Goal: Task Accomplishment & Management: Manage account settings

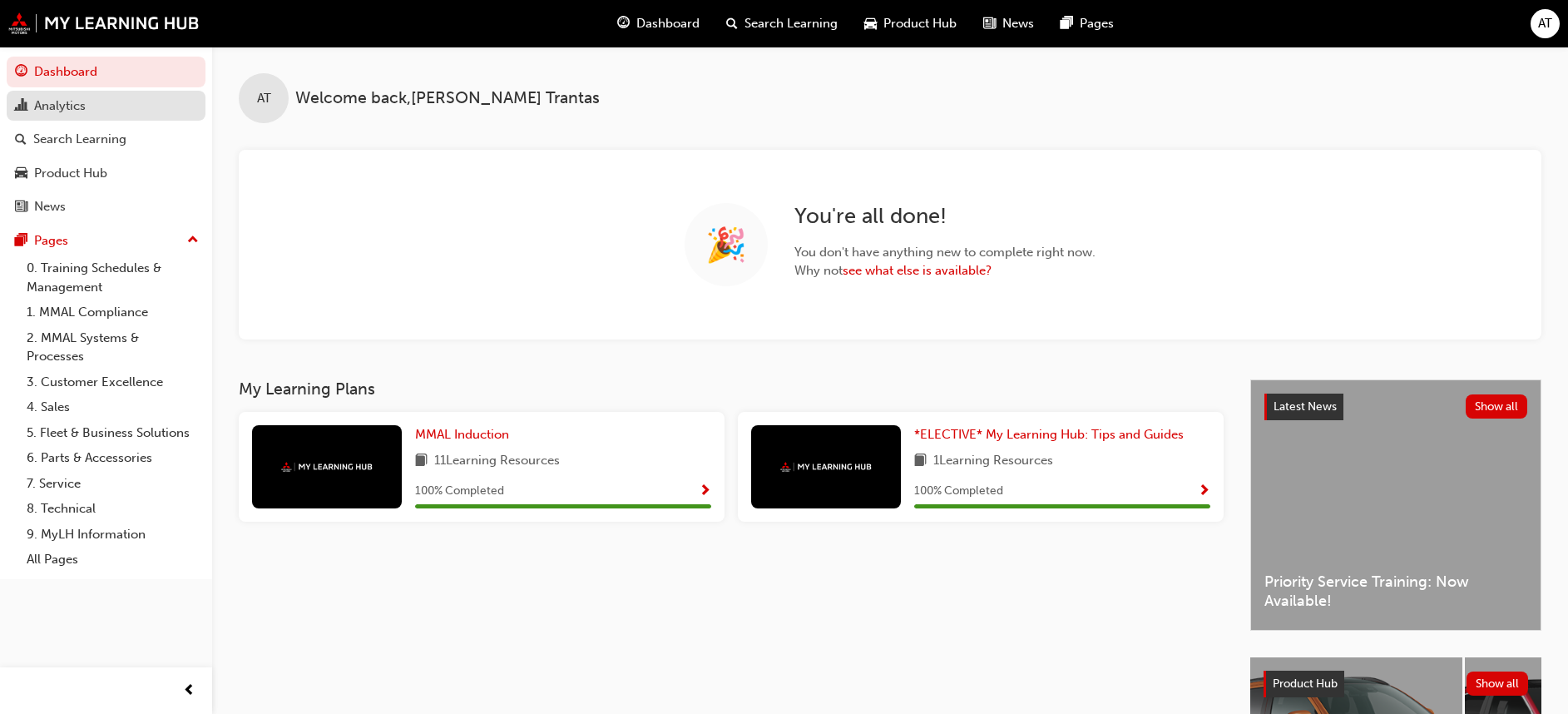
click at [58, 106] on div "Analytics" at bounding box center [60, 106] width 51 height 19
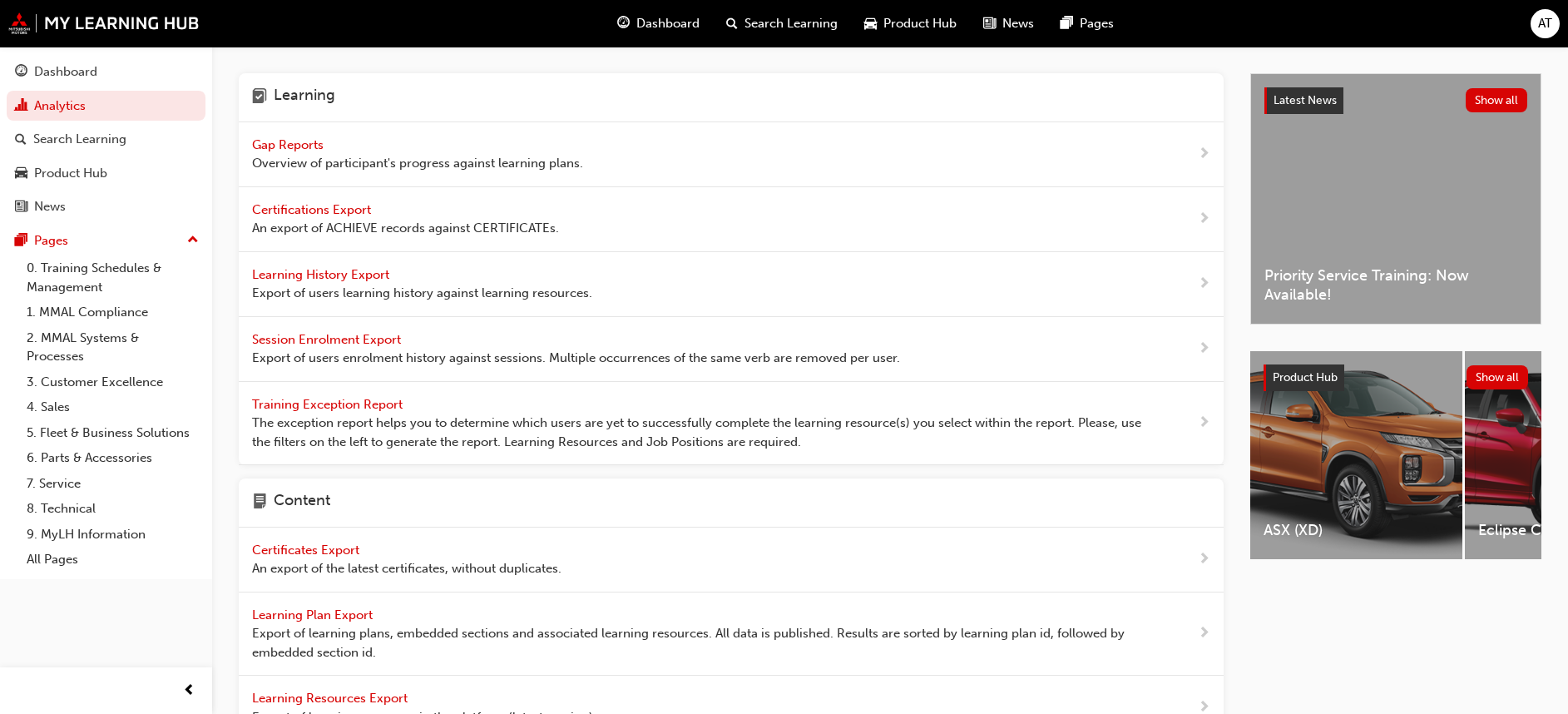
click at [294, 143] on span "Gap Reports" at bounding box center [289, 145] width 75 height 15
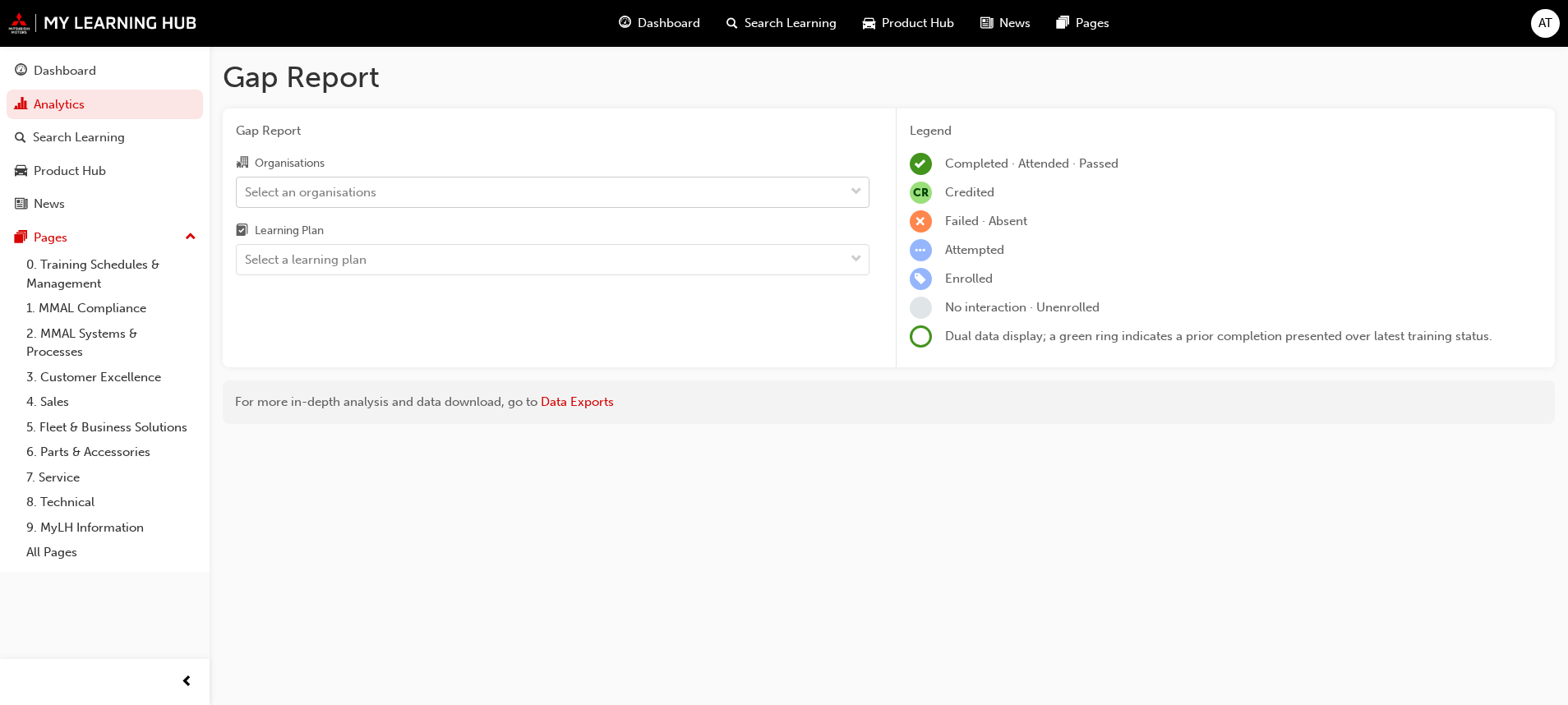
click at [855, 190] on span "down-icon" at bounding box center [856, 192] width 11 height 22
click at [247, 190] on input "Organisations Select an organisations" at bounding box center [246, 191] width 2 height 14
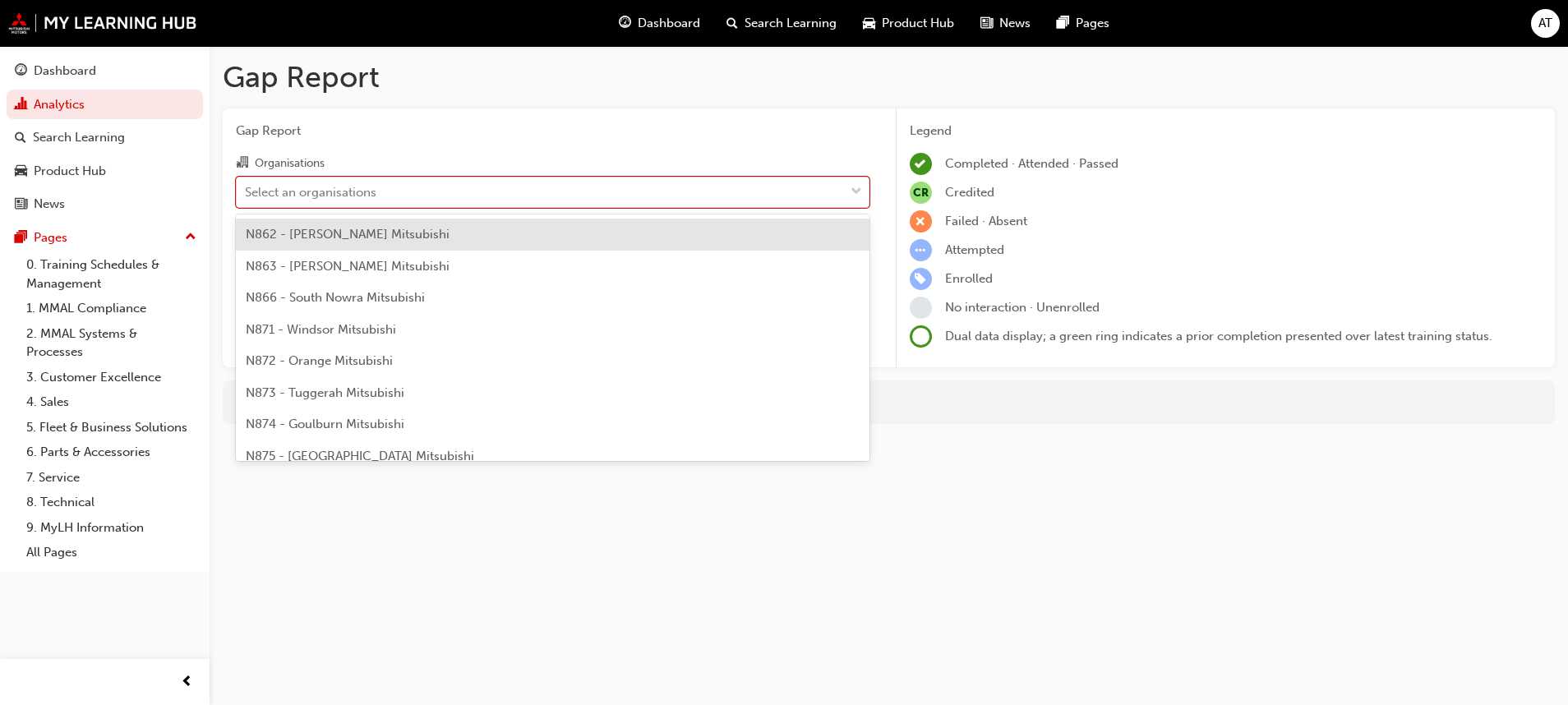
scroll to position [1479, 0]
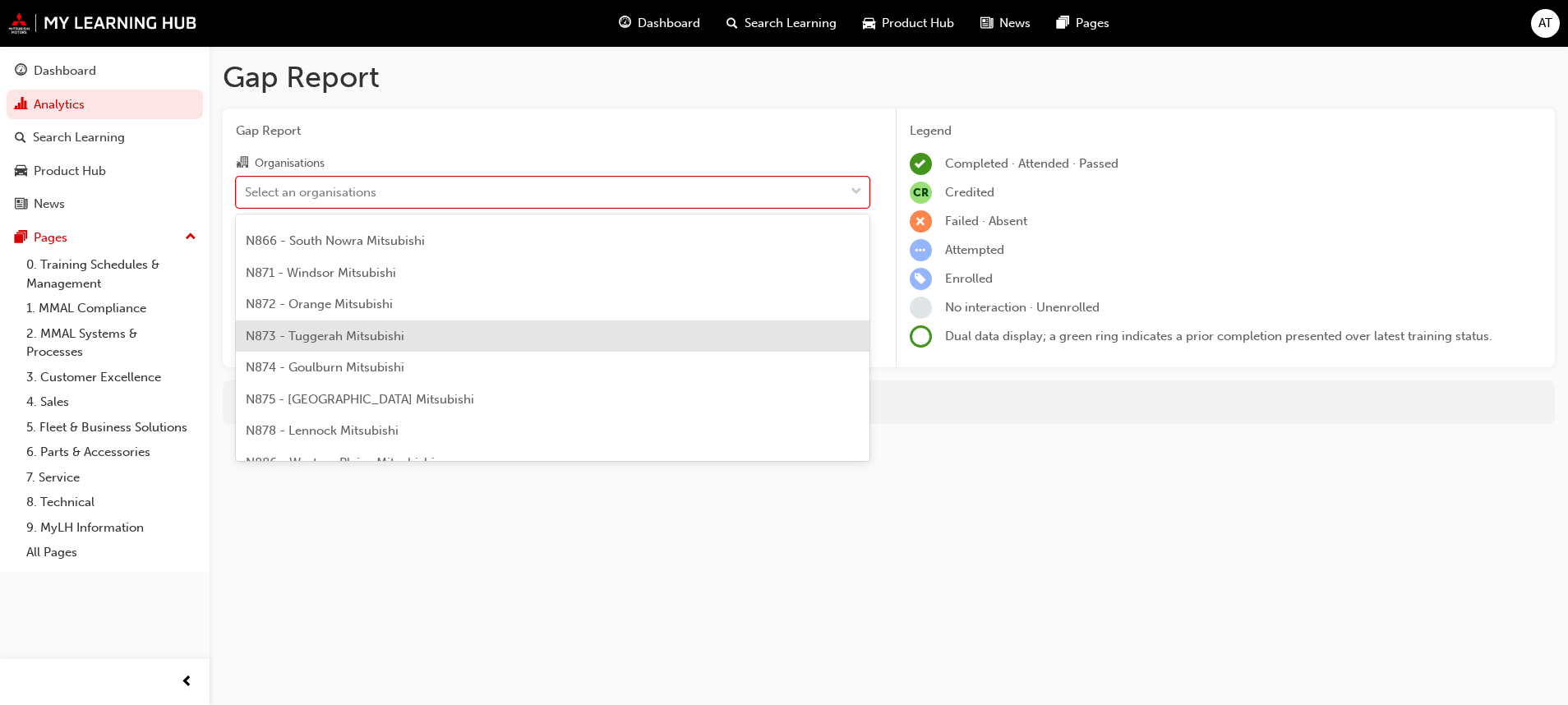
click at [435, 338] on div "N873 - Tuggerah Mitsubishi" at bounding box center [552, 337] width 633 height 32
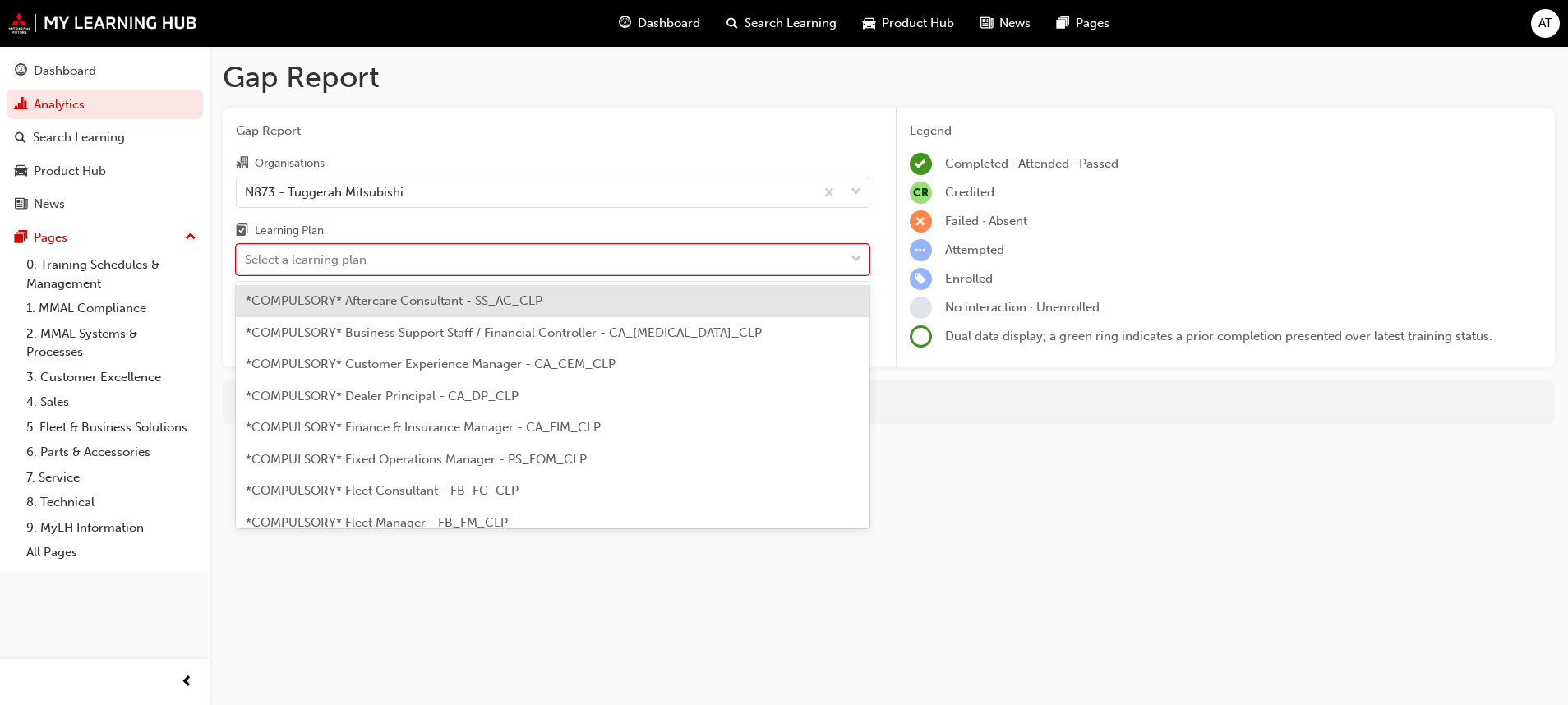
click at [855, 257] on span "down-icon" at bounding box center [856, 259] width 11 height 22
click at [247, 257] on input "Learning Plan option *COMPULSORY* Aftercare Consultant - SS_AC_CLP focused, 1 o…" at bounding box center [246, 259] width 2 height 14
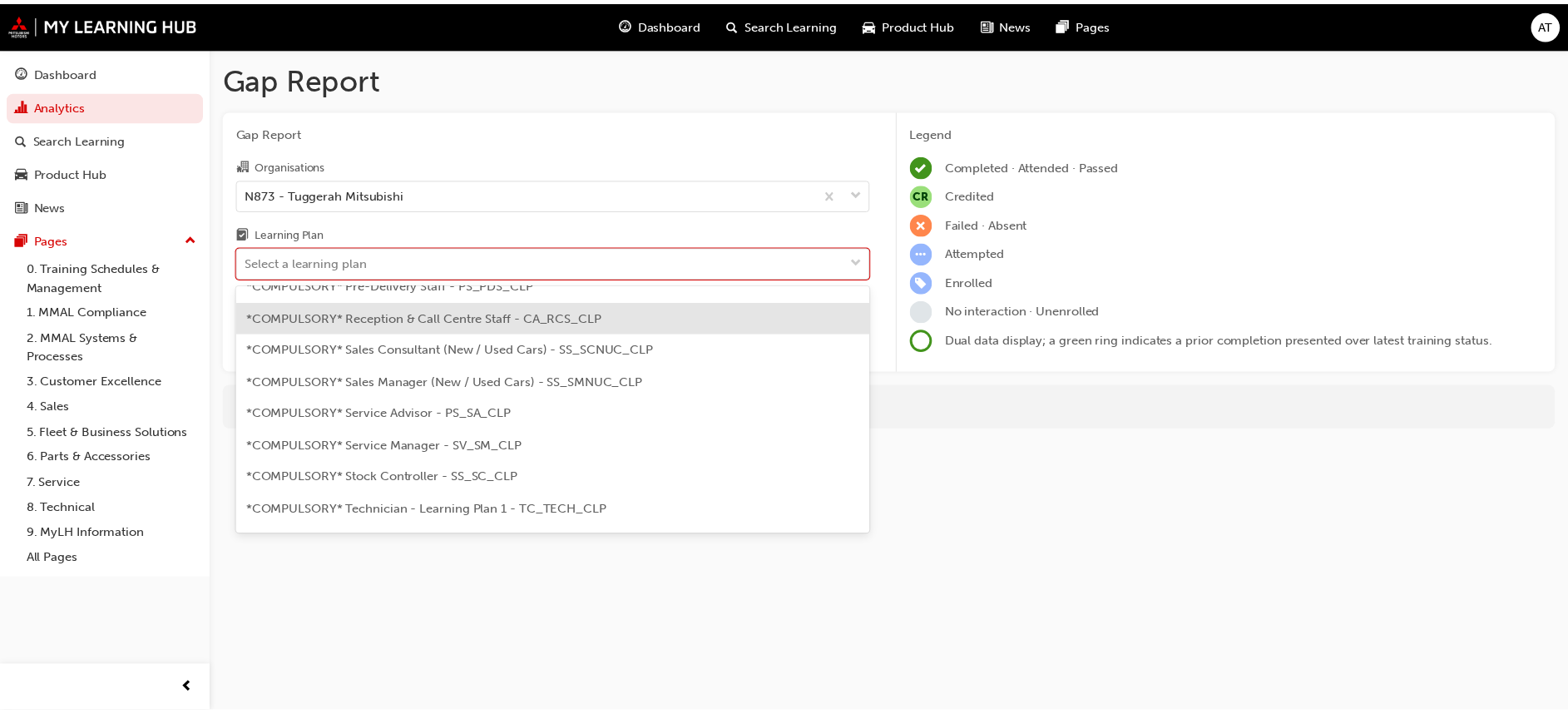
scroll to position [499, 0]
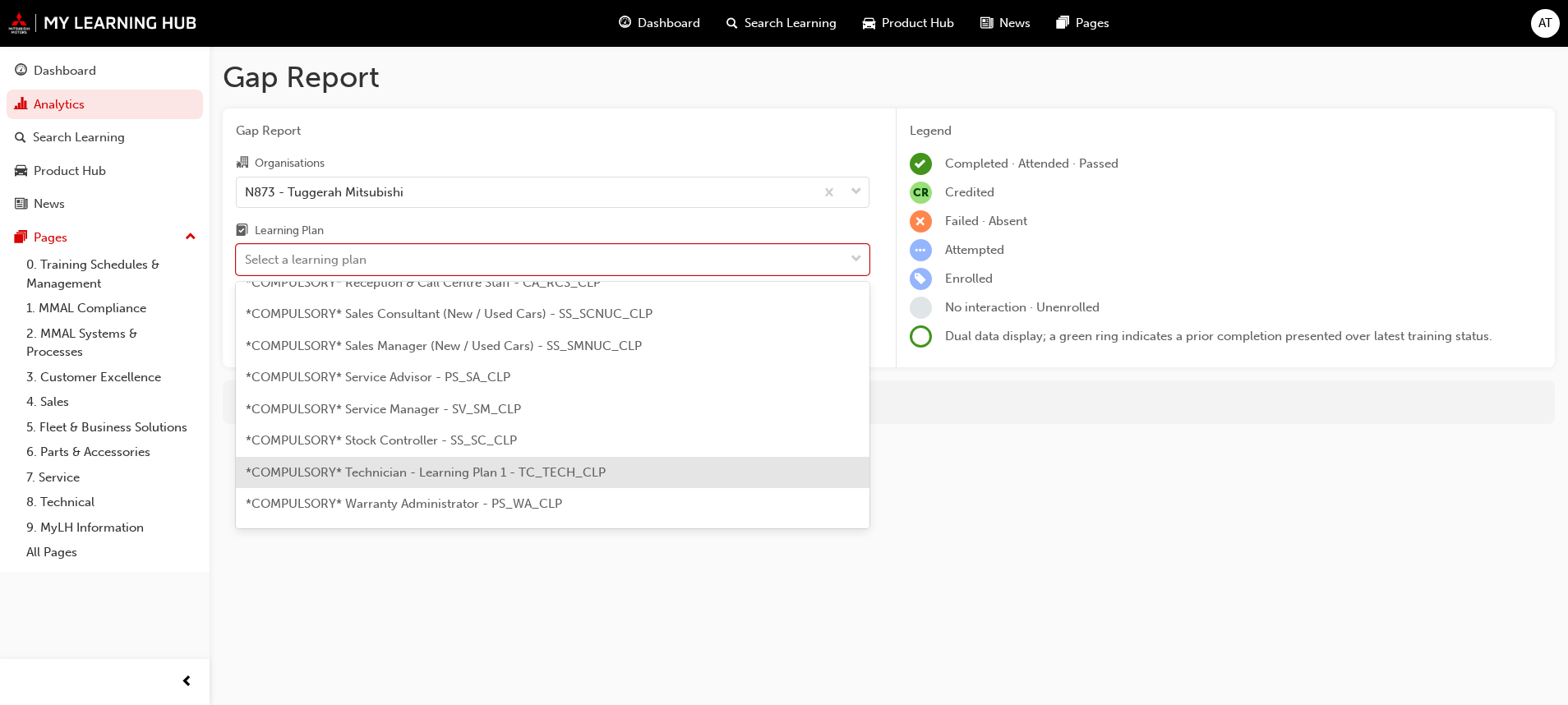
click at [551, 474] on span "*COMPULSORY* Technician - Learning Plan 1 - TC_TECH_CLP" at bounding box center [425, 472] width 360 height 15
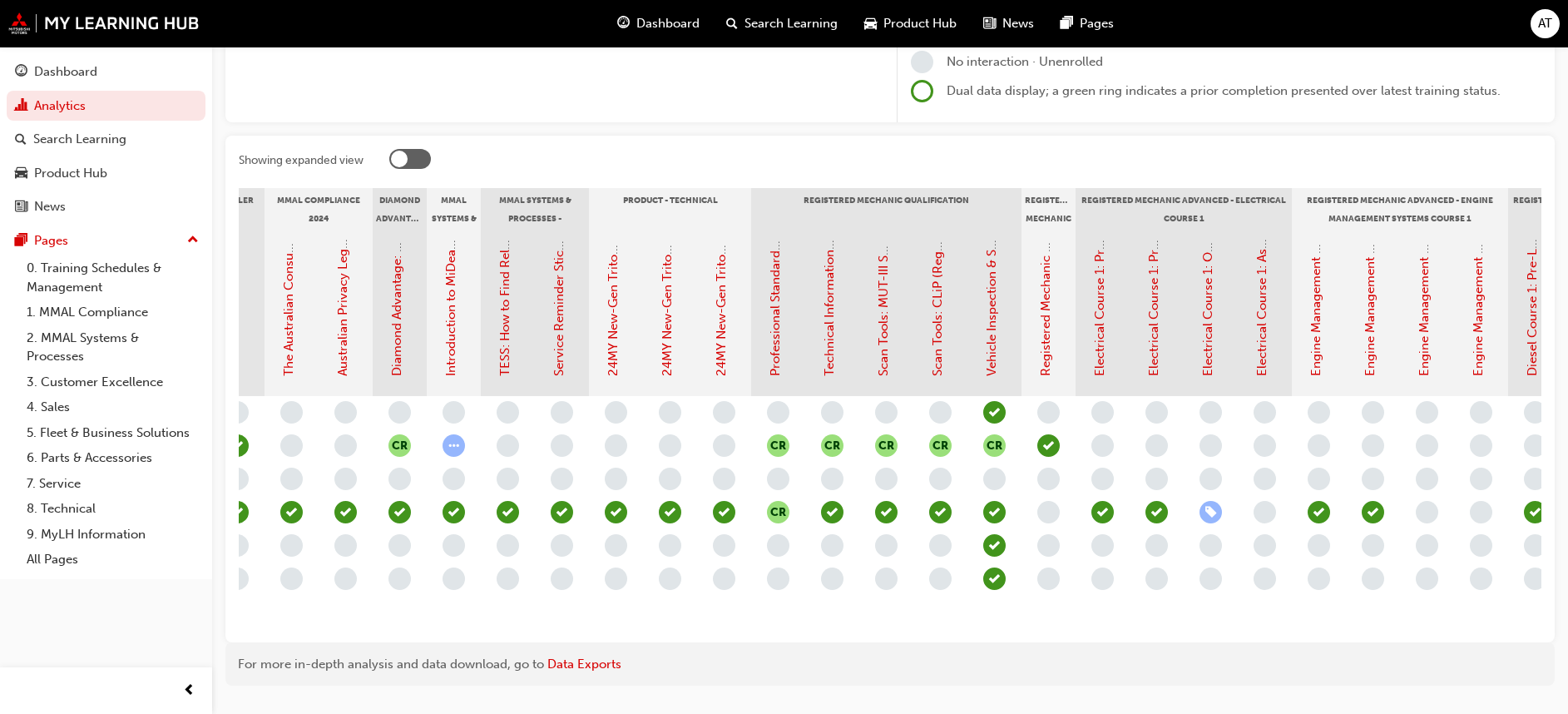
scroll to position [0, 272]
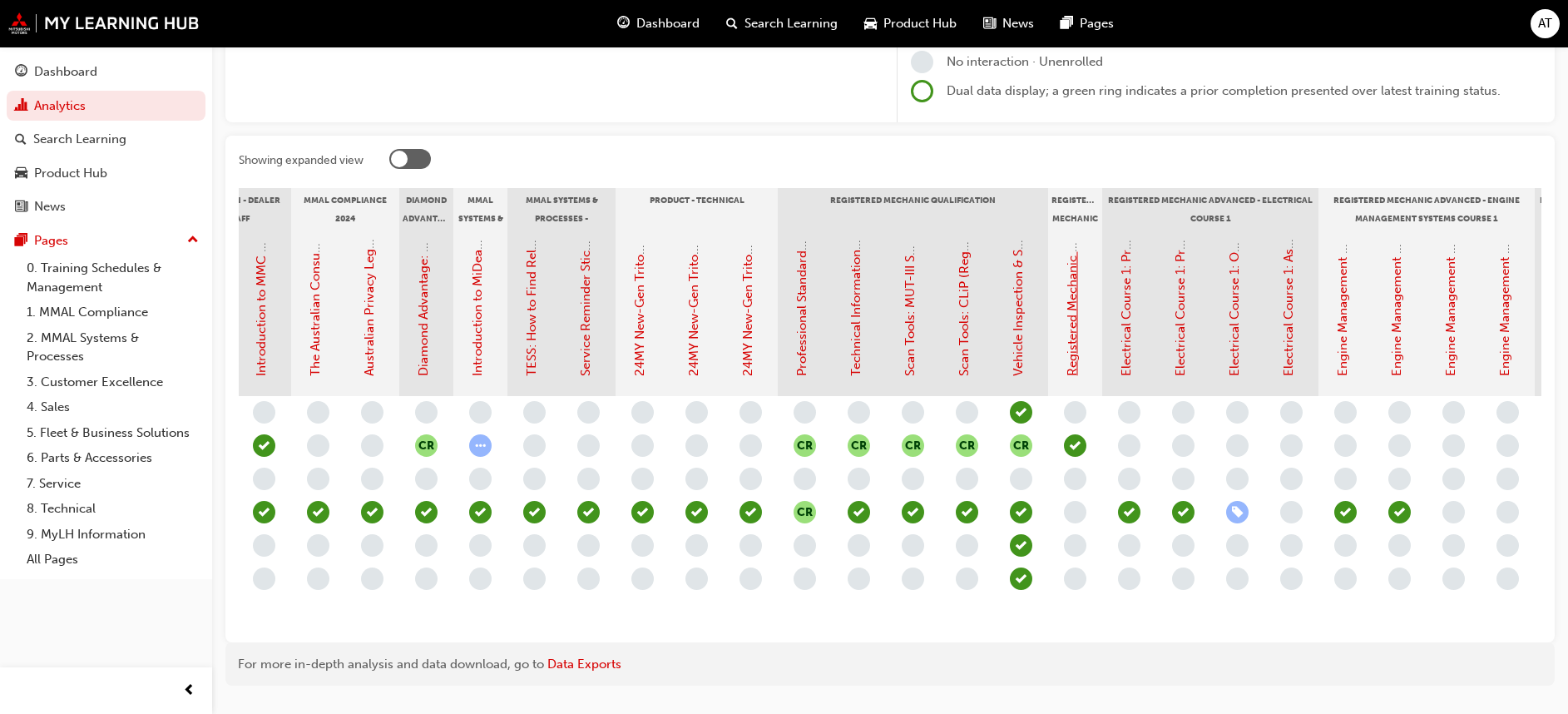
click at [1074, 360] on link "Registered Mechanic Qualification Status" at bounding box center [1073, 258] width 15 height 237
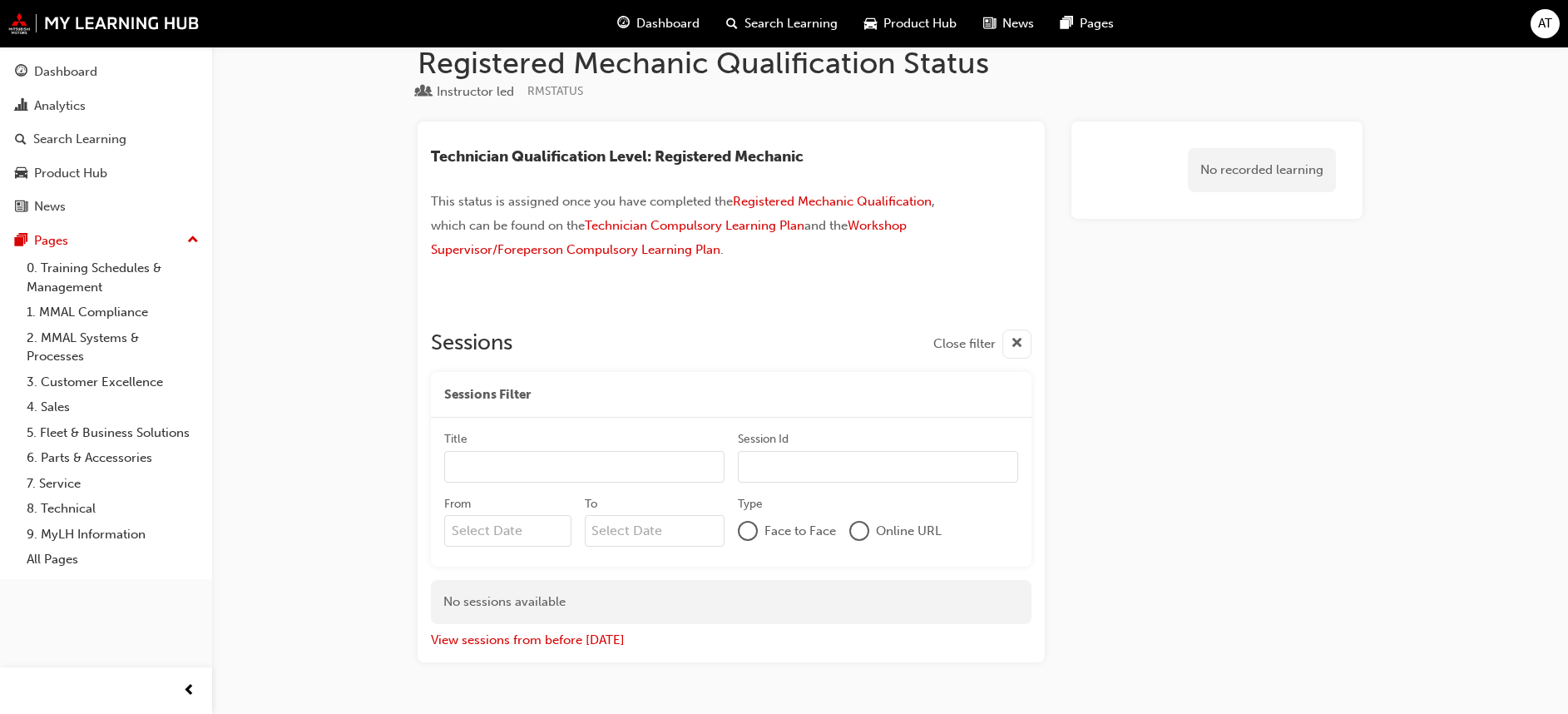
scroll to position [72, 0]
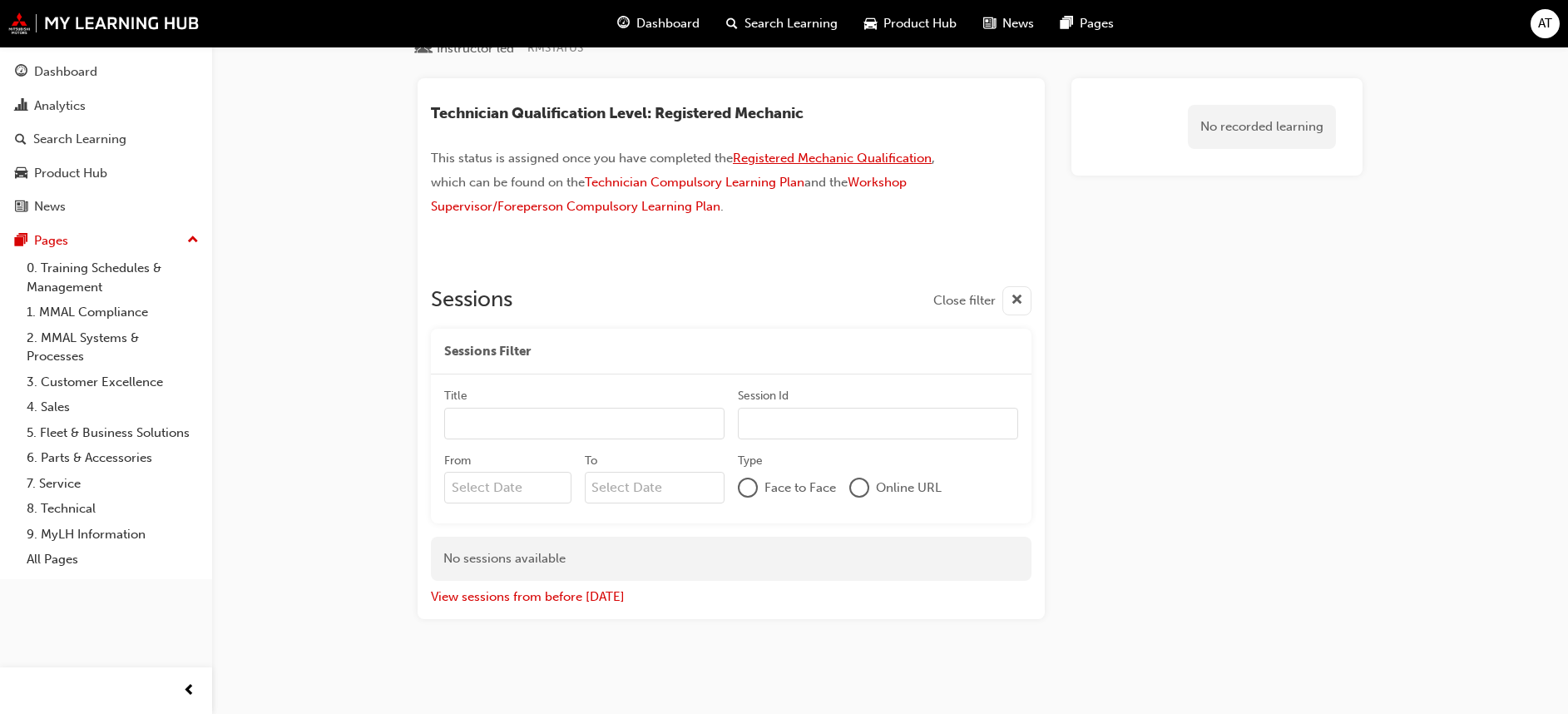
click at [869, 161] on span "Registered Mechanic Qualification" at bounding box center [832, 158] width 199 height 15
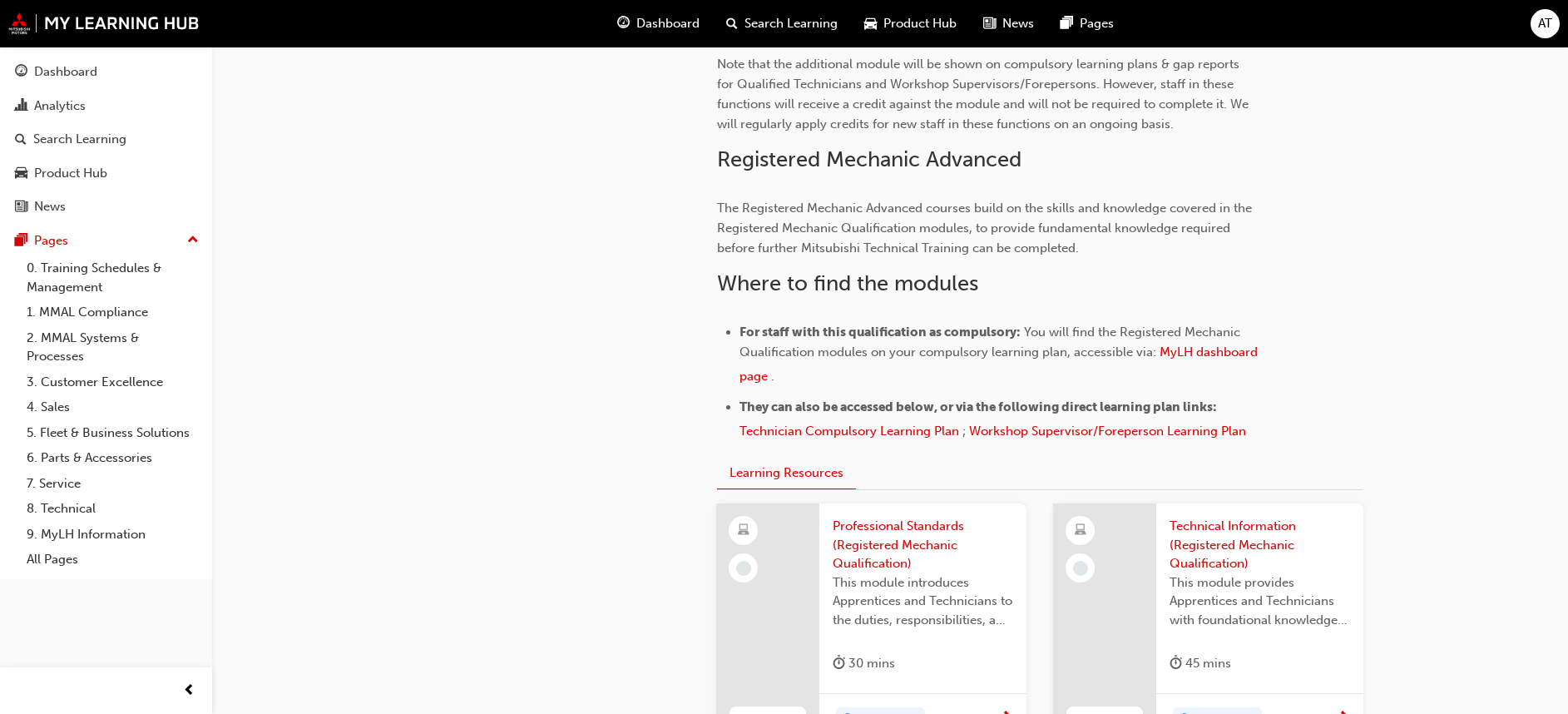
scroll to position [876, 0]
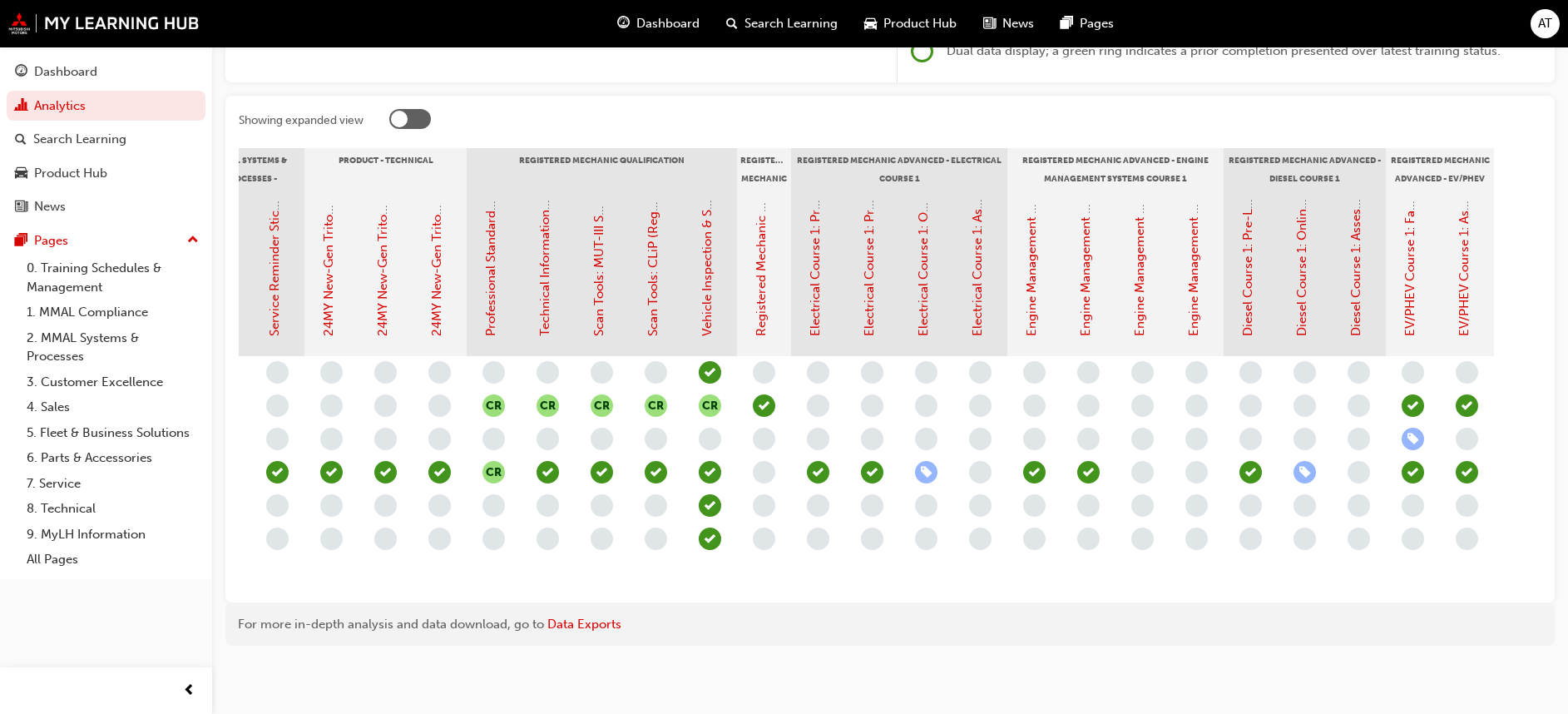
scroll to position [0, 590]
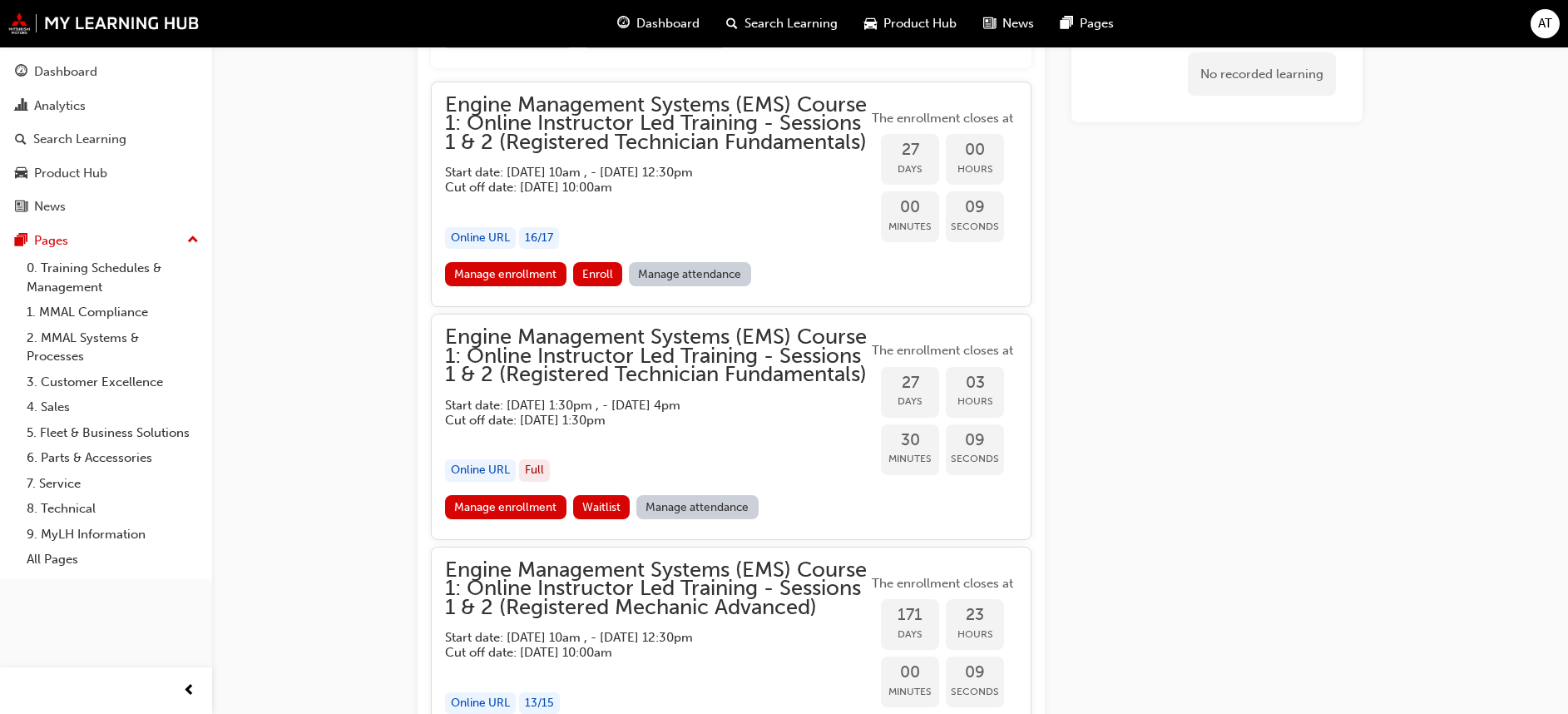
scroll to position [1442, 0]
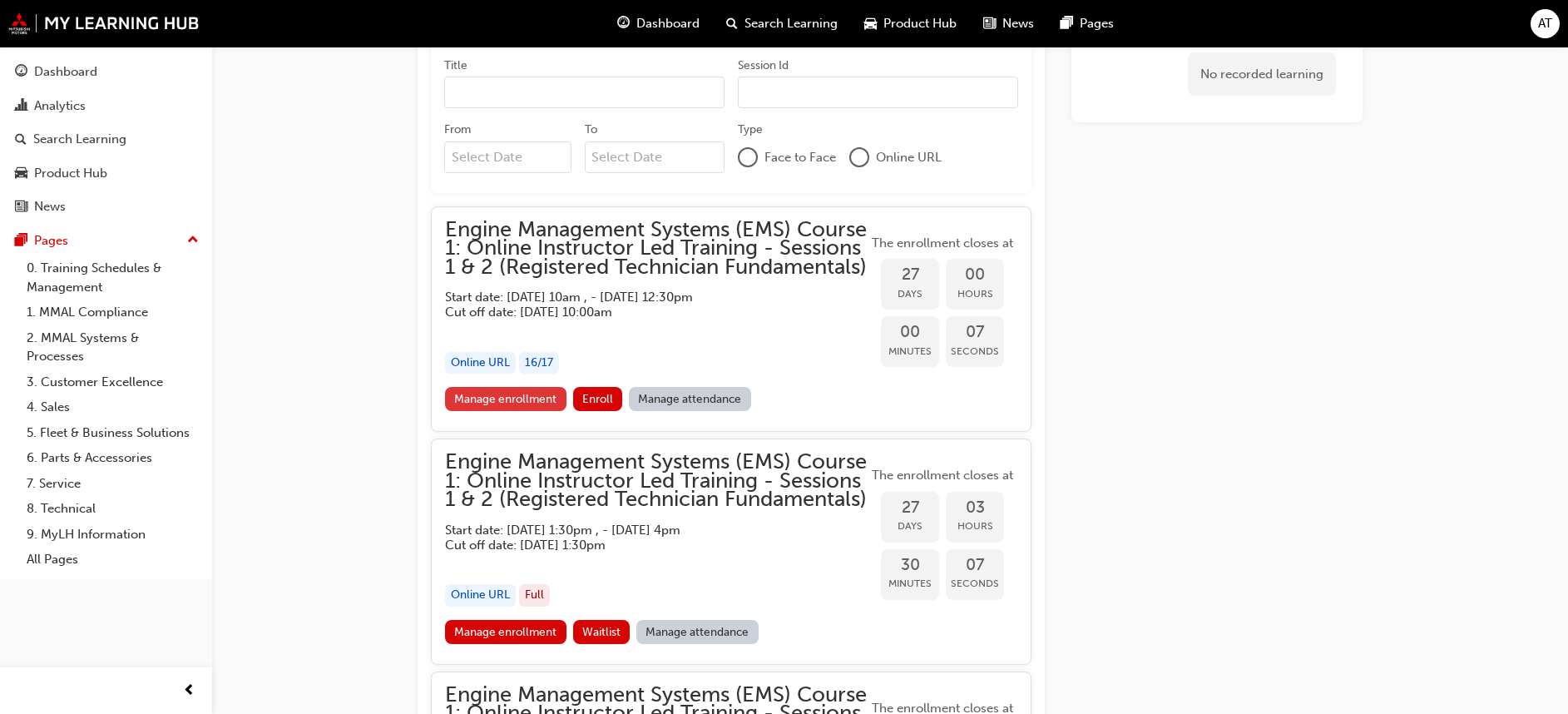
click at [507, 411] on link "Manage enrollment" at bounding box center [506, 399] width 121 height 24
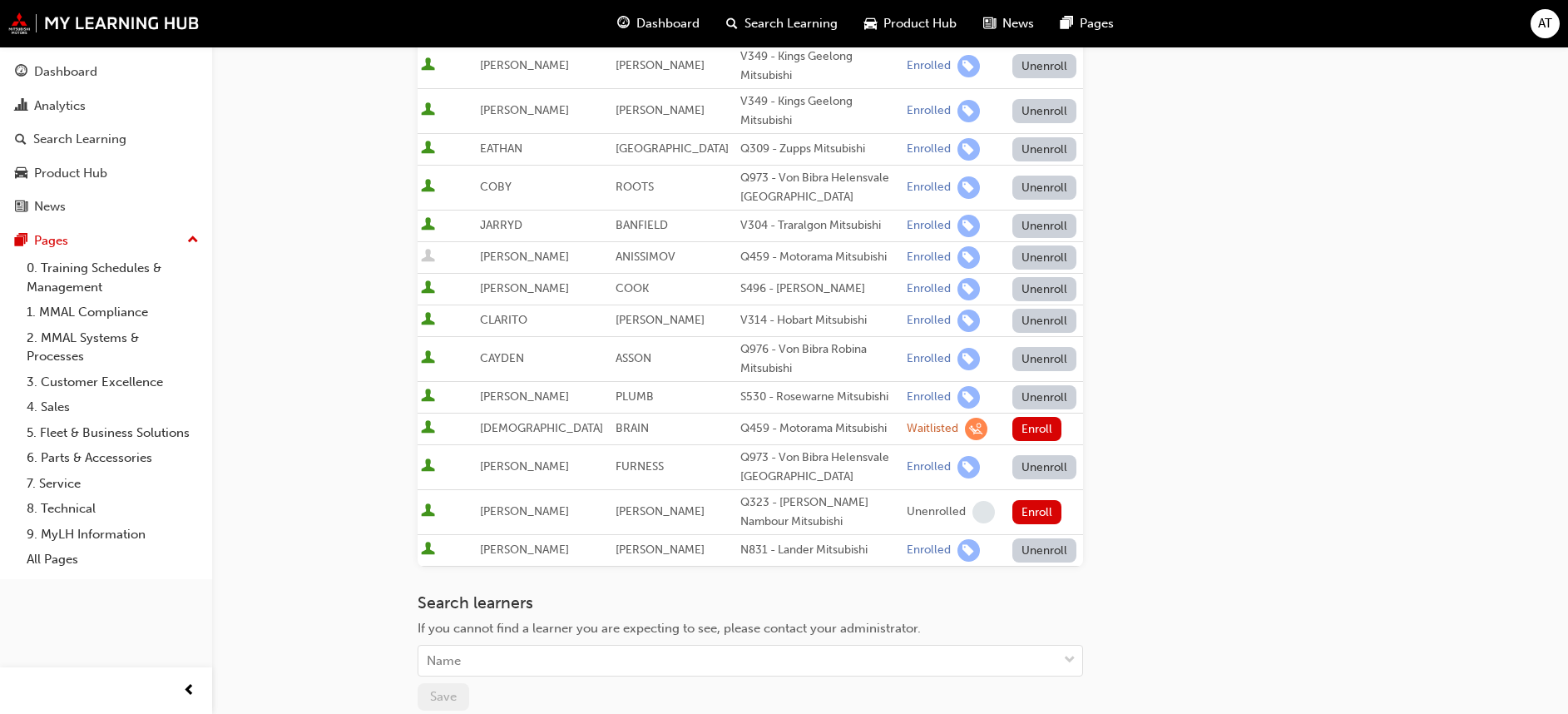
scroll to position [749, 0]
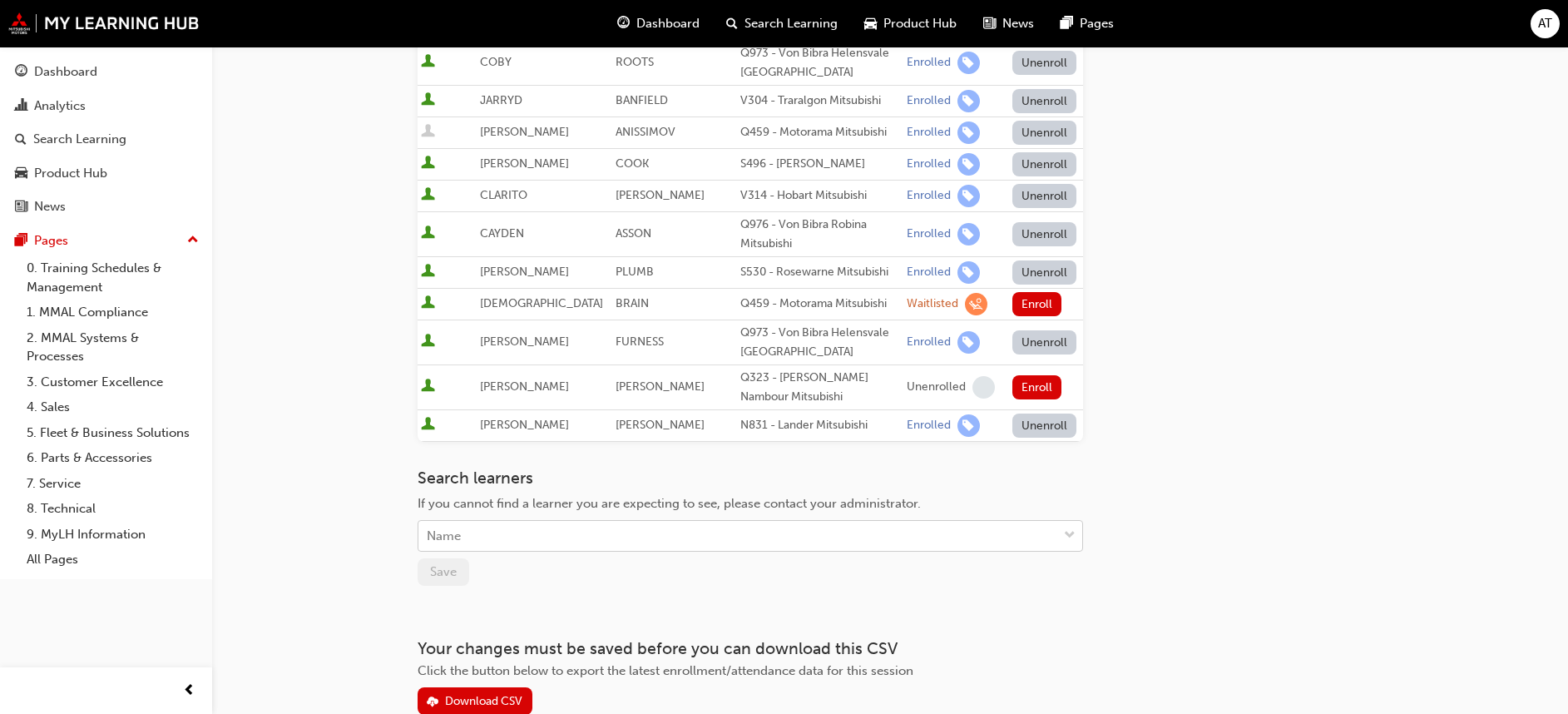
click at [565, 522] on div "Name" at bounding box center [738, 536] width 639 height 29
type input "Moody"
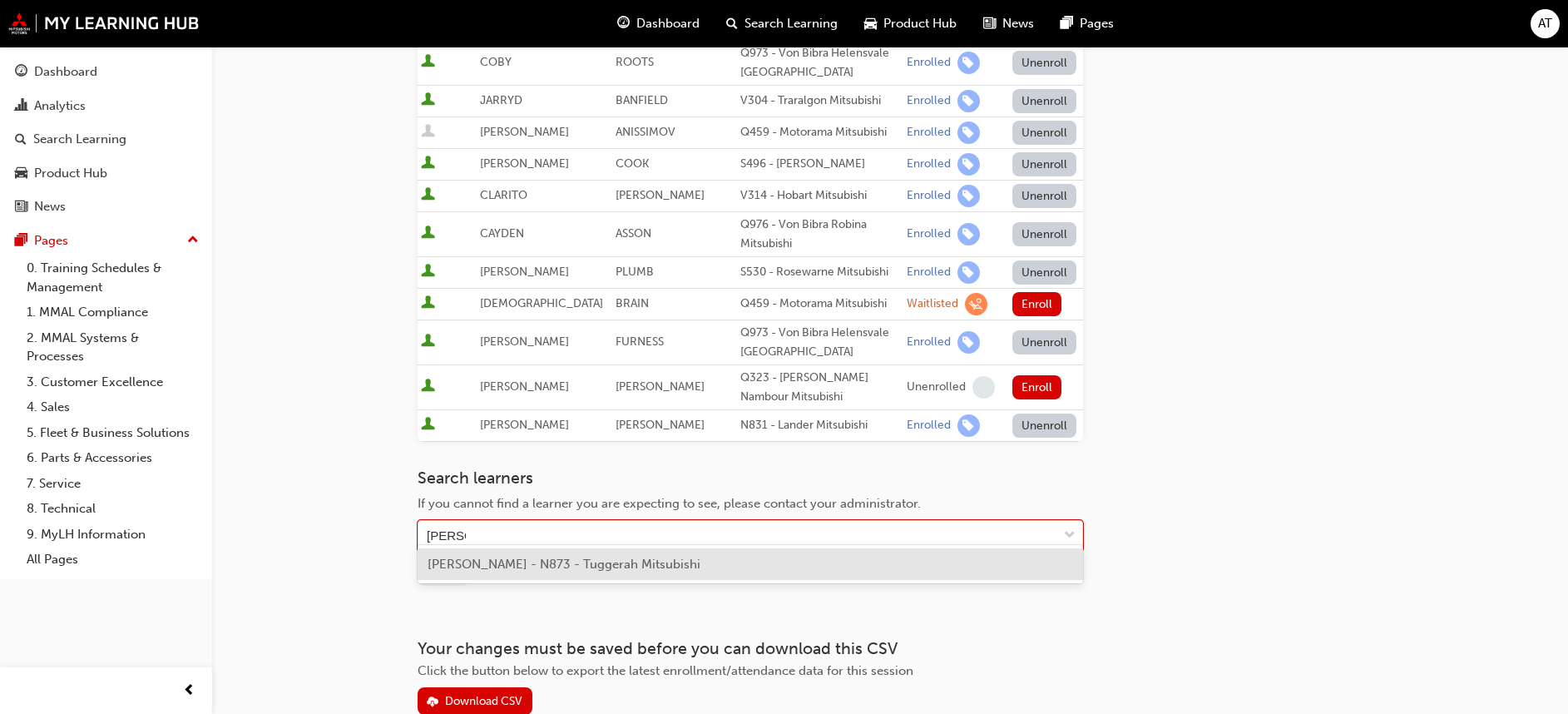
click at [668, 560] on span "GEORDIE MOODY - N873 - Tuggerah Mitsubishi" at bounding box center [564, 564] width 273 height 15
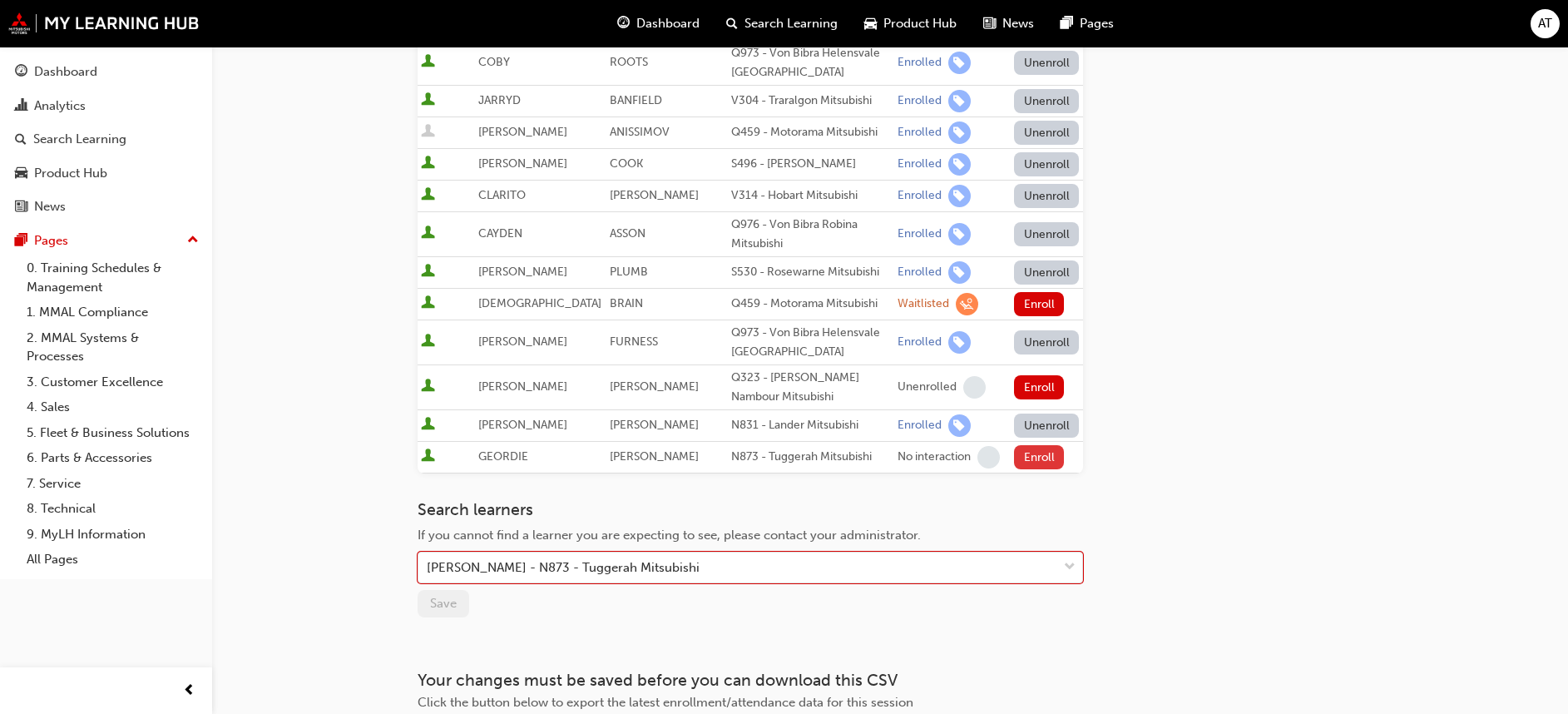
click at [1014, 448] on button "Enroll" at bounding box center [1039, 456] width 50 height 24
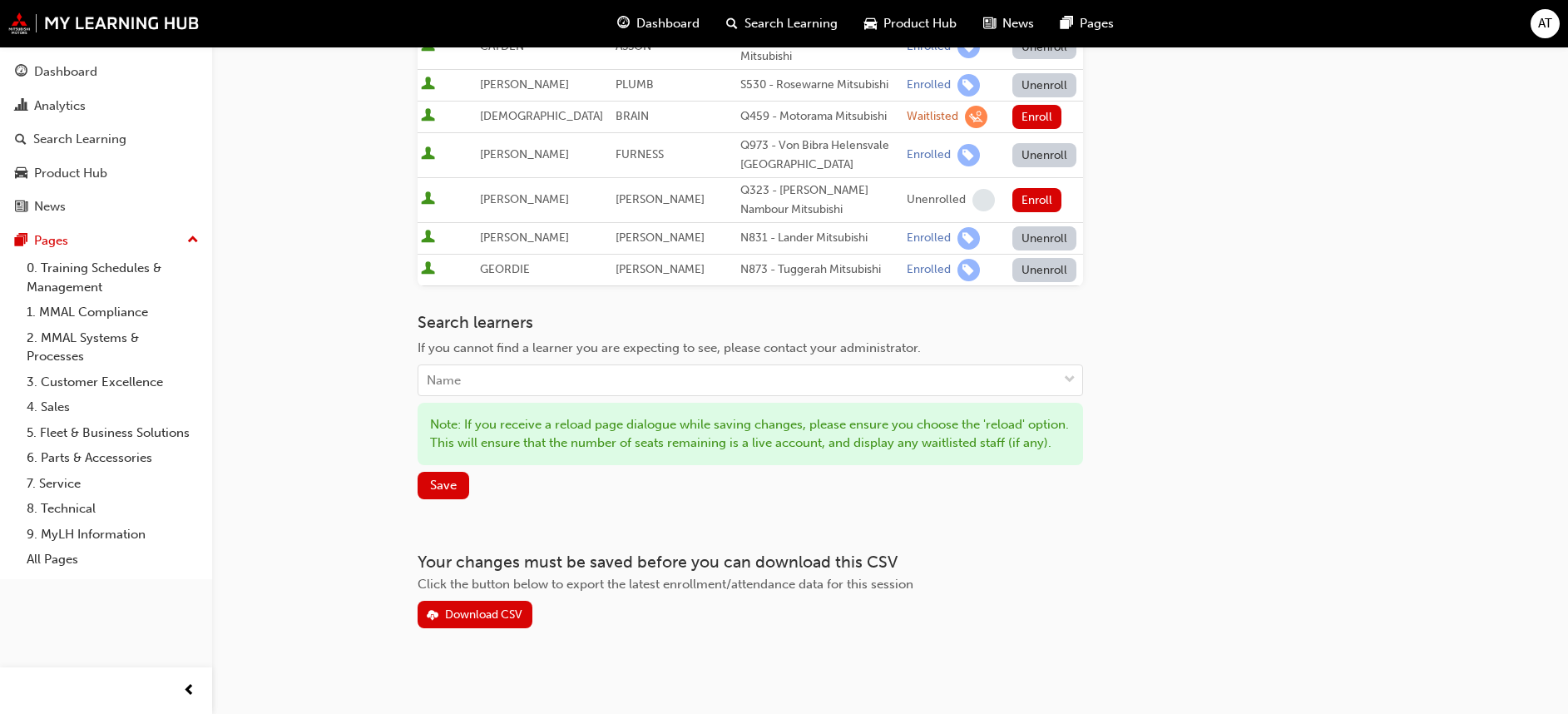
scroll to position [950, 0]
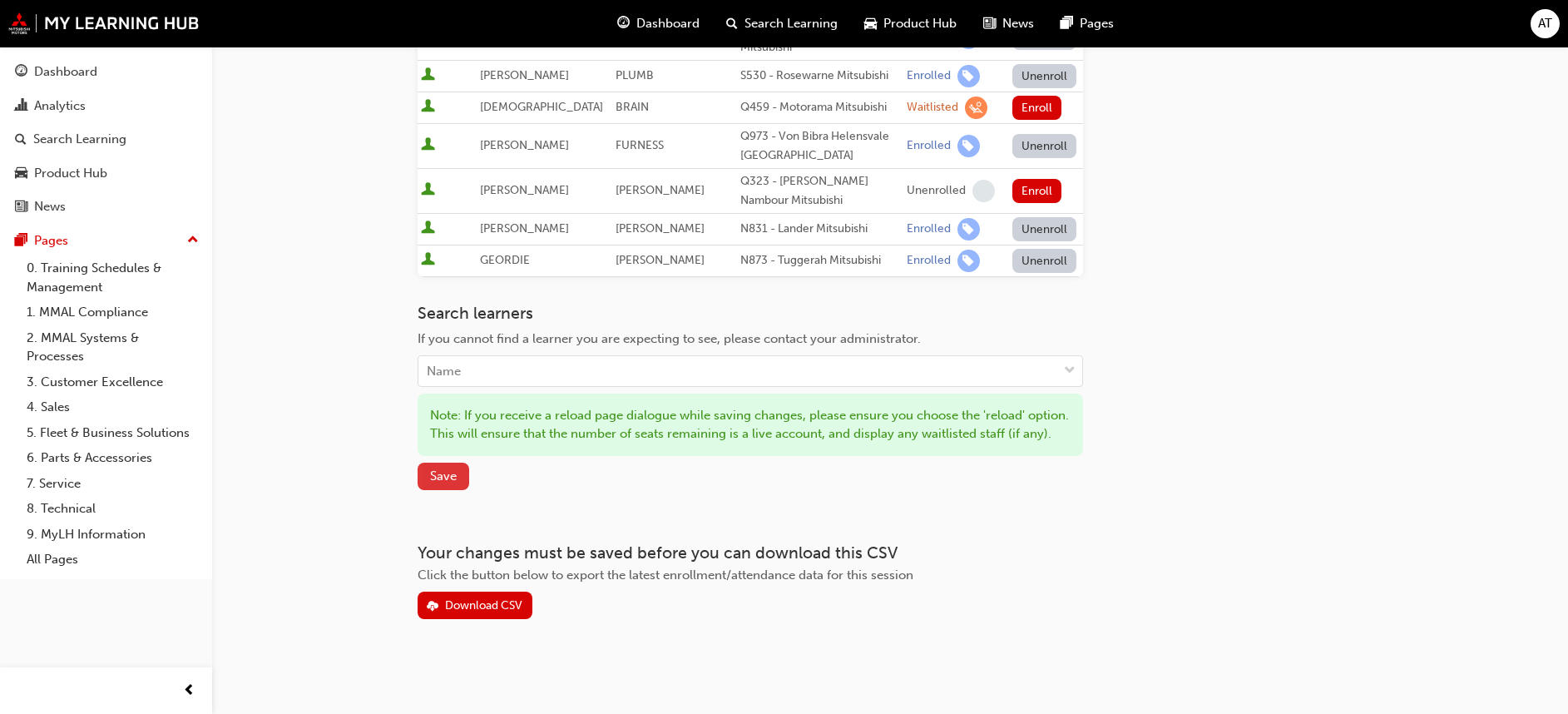
click at [444, 477] on span "Save" at bounding box center [443, 476] width 27 height 15
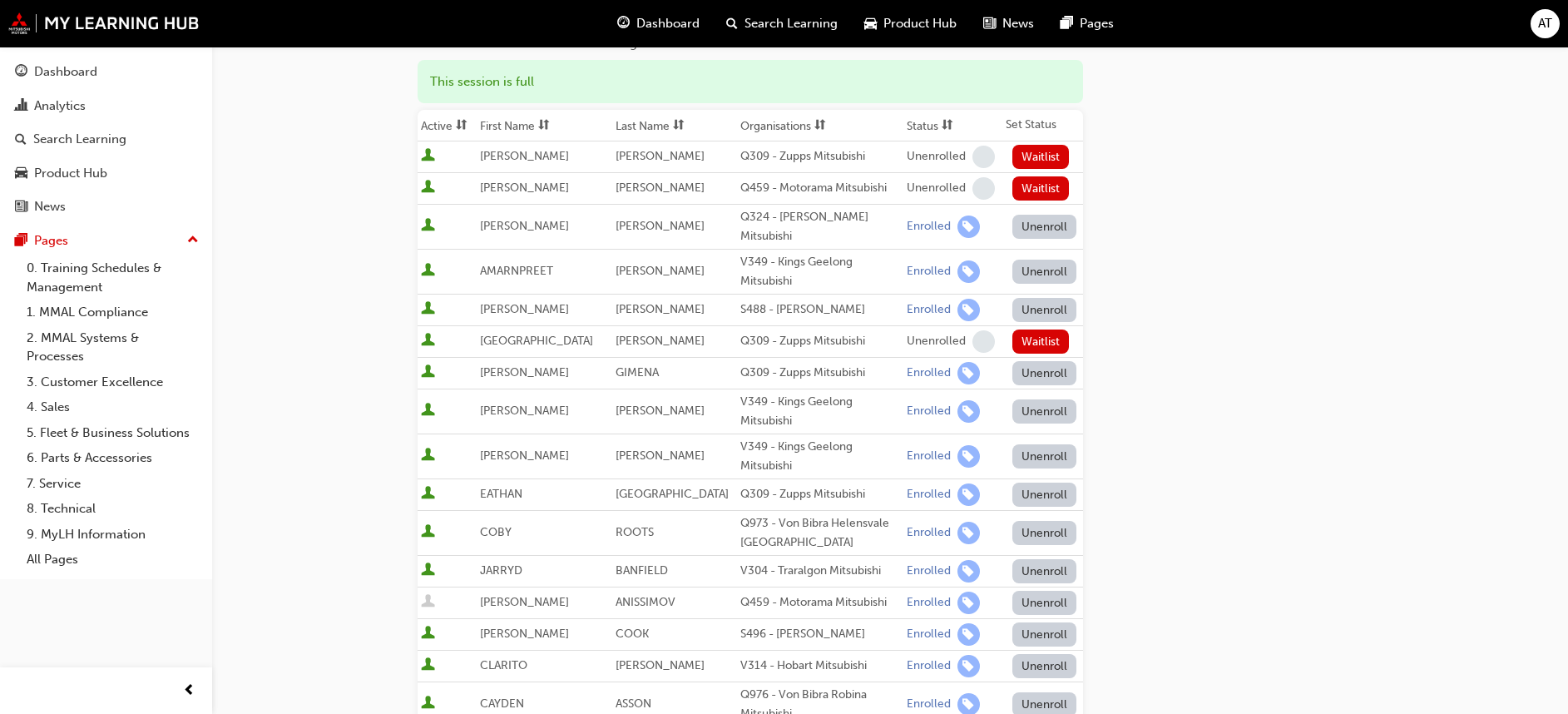
scroll to position [0, 0]
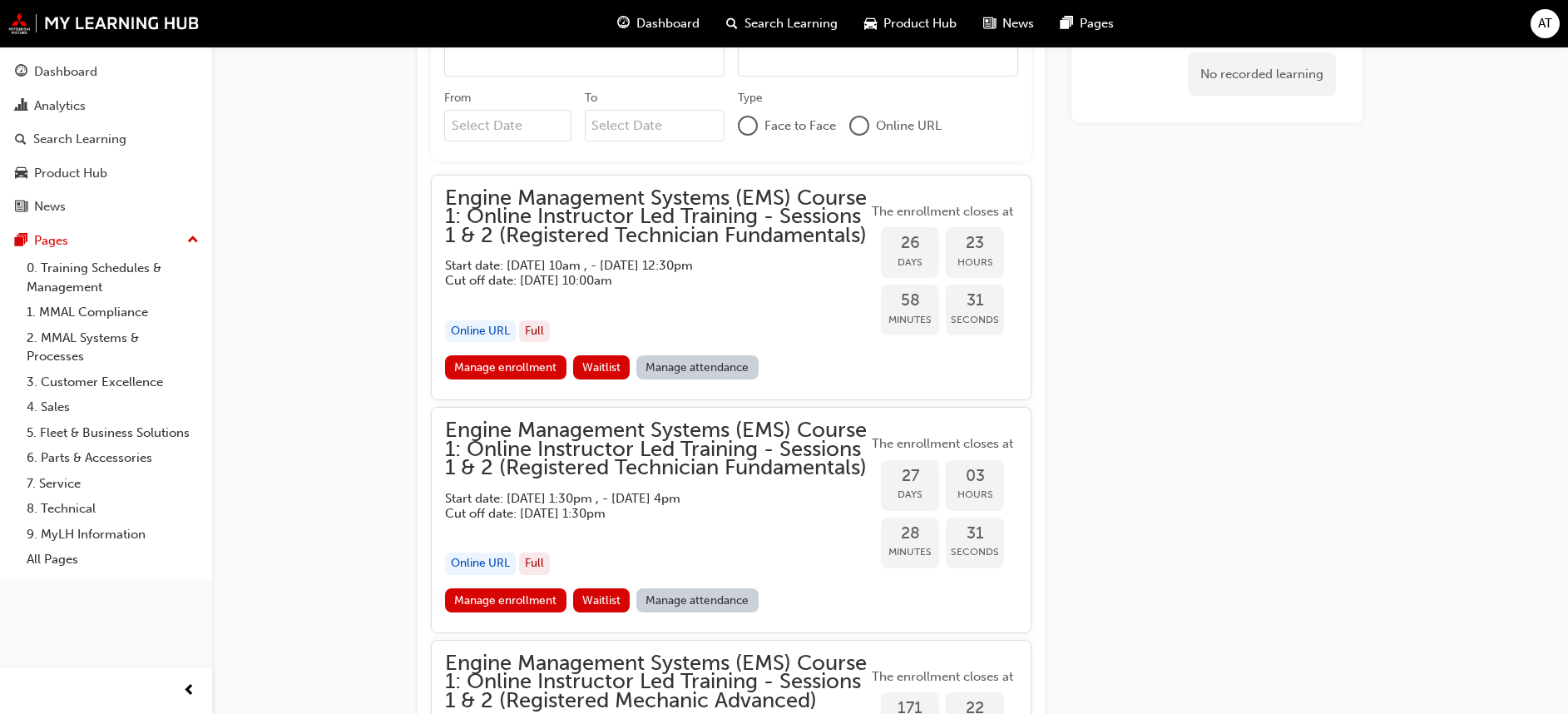
scroll to position [1498, 0]
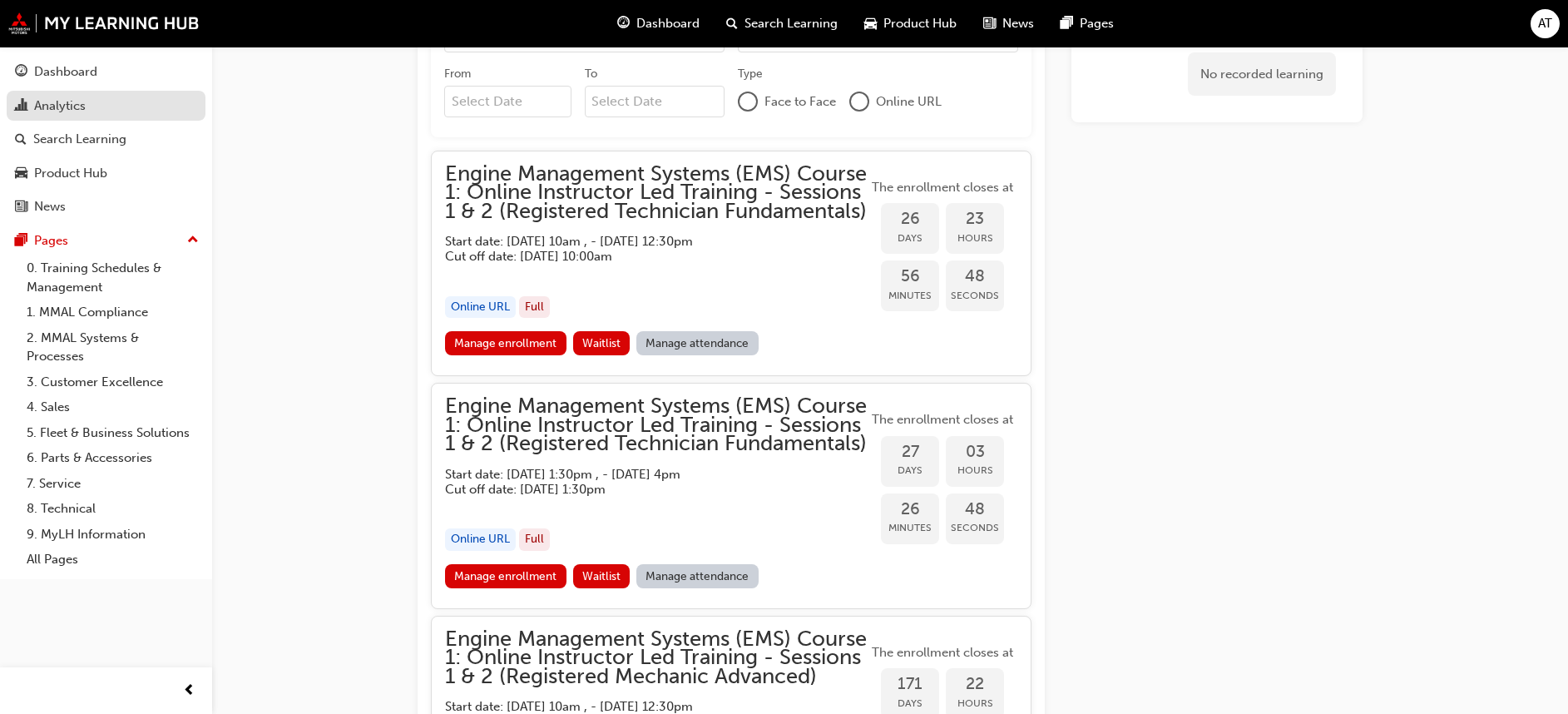
click at [79, 110] on div "Analytics" at bounding box center [60, 106] width 51 height 19
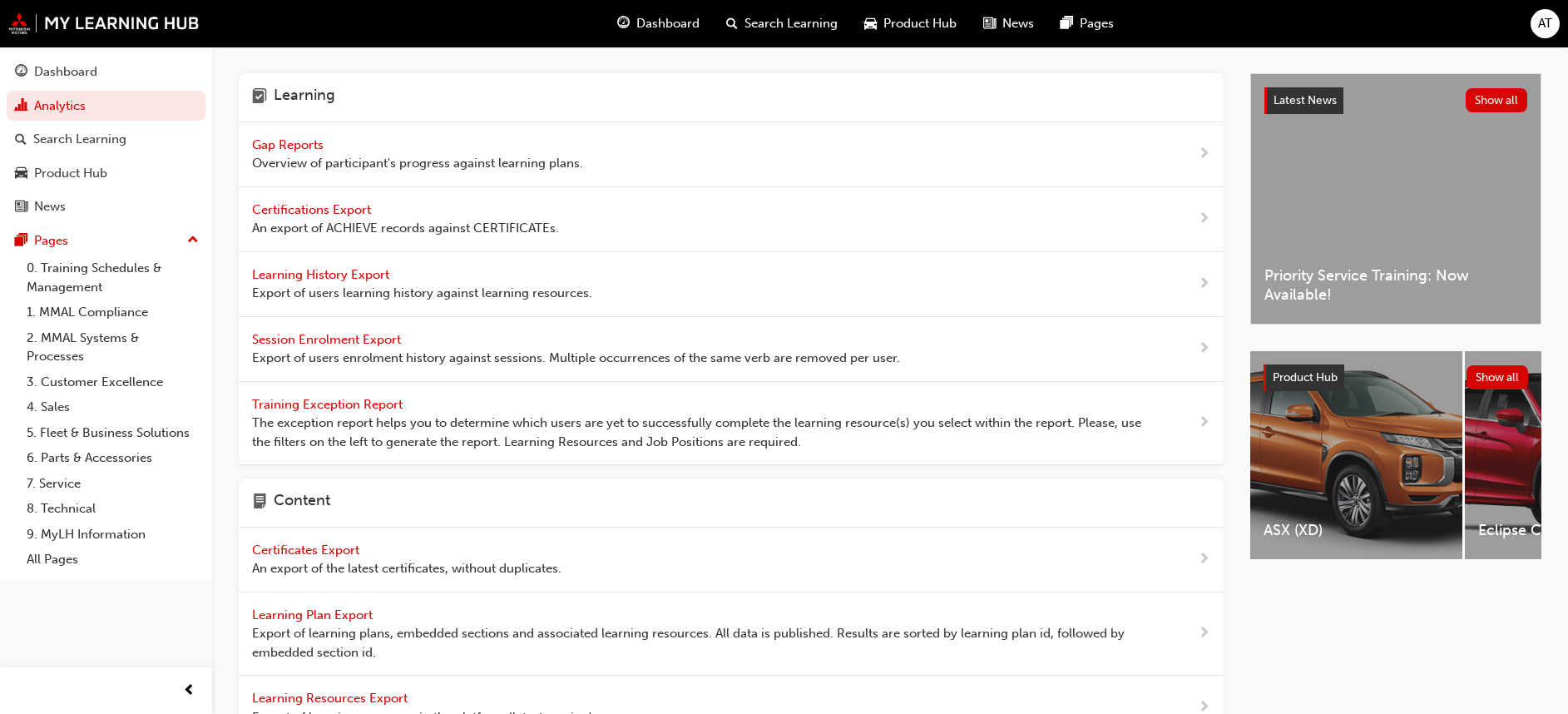
click at [287, 144] on span "Gap Reports" at bounding box center [289, 145] width 75 height 15
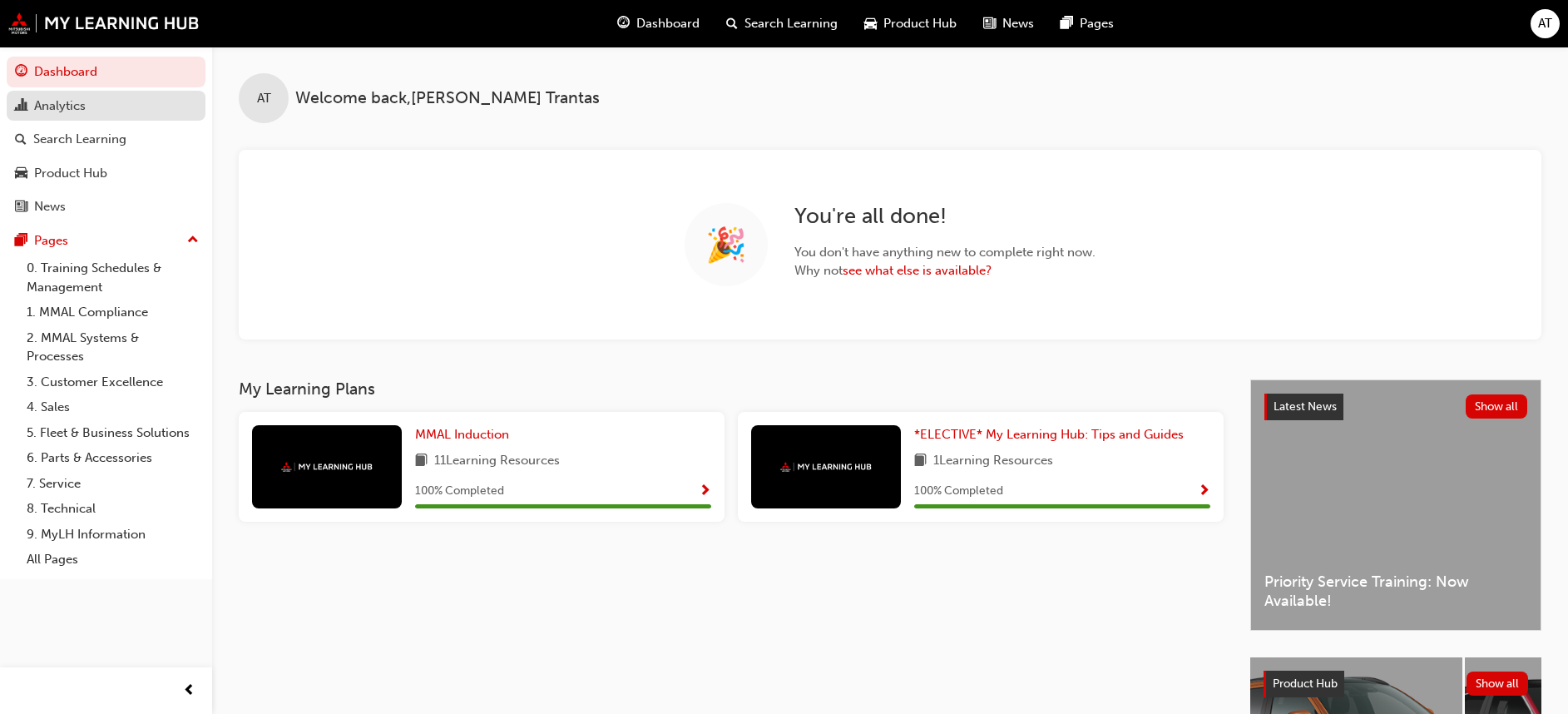
click at [86, 105] on div "Analytics" at bounding box center [60, 106] width 51 height 19
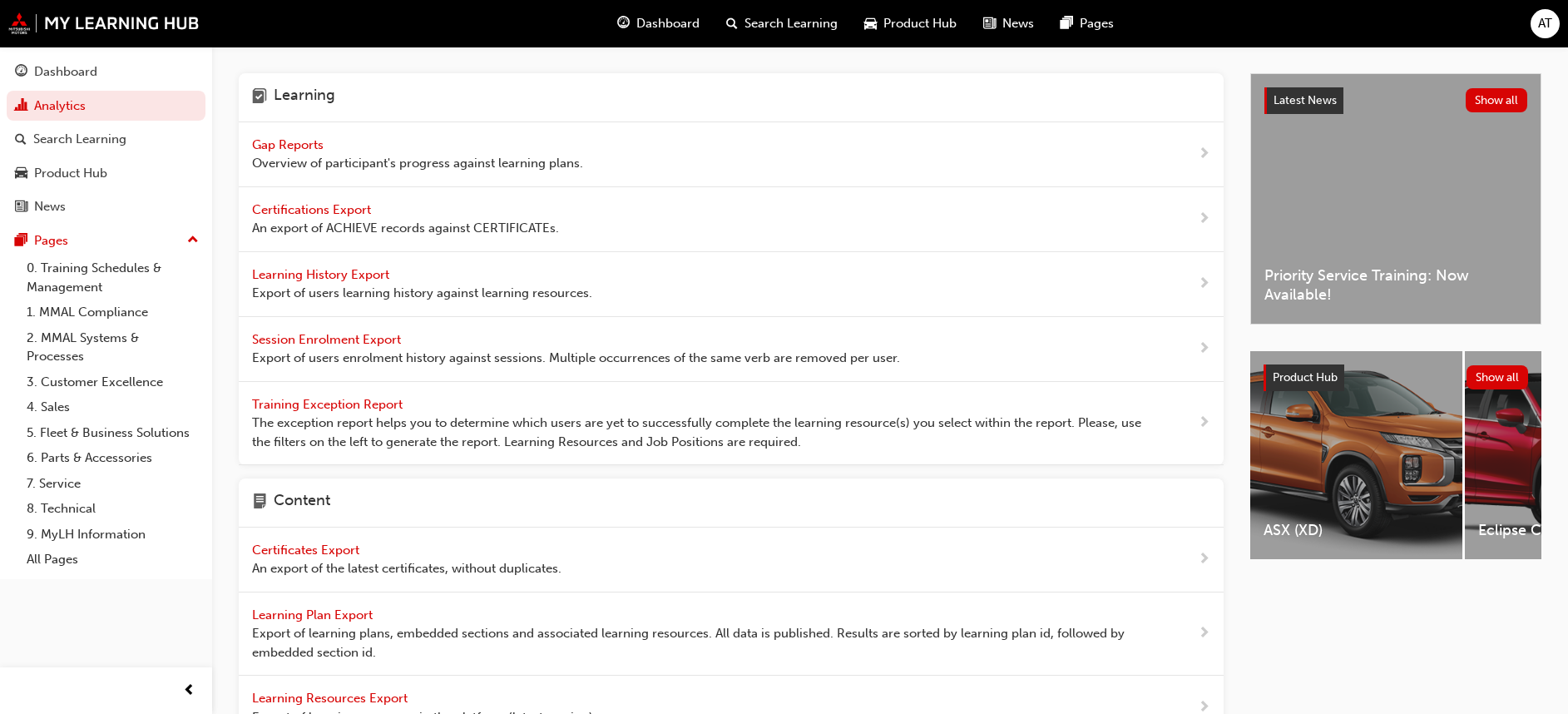
click at [293, 148] on span "Gap Reports" at bounding box center [289, 145] width 75 height 15
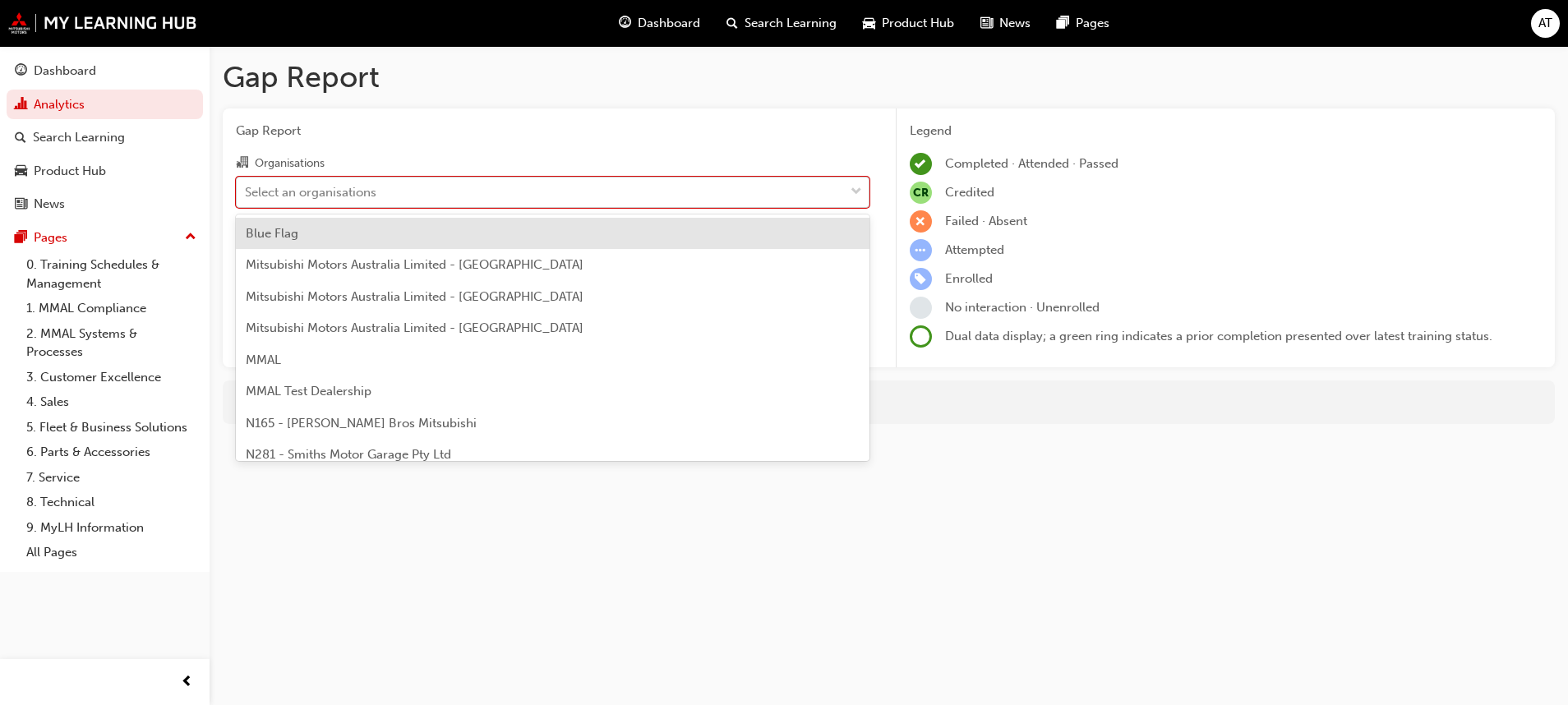
click at [854, 192] on span "down-icon" at bounding box center [856, 192] width 11 height 22
click at [247, 192] on input "Organisations option Blue Flag focused, 1 of 202. 202 results available. Use Up…" at bounding box center [246, 191] width 2 height 14
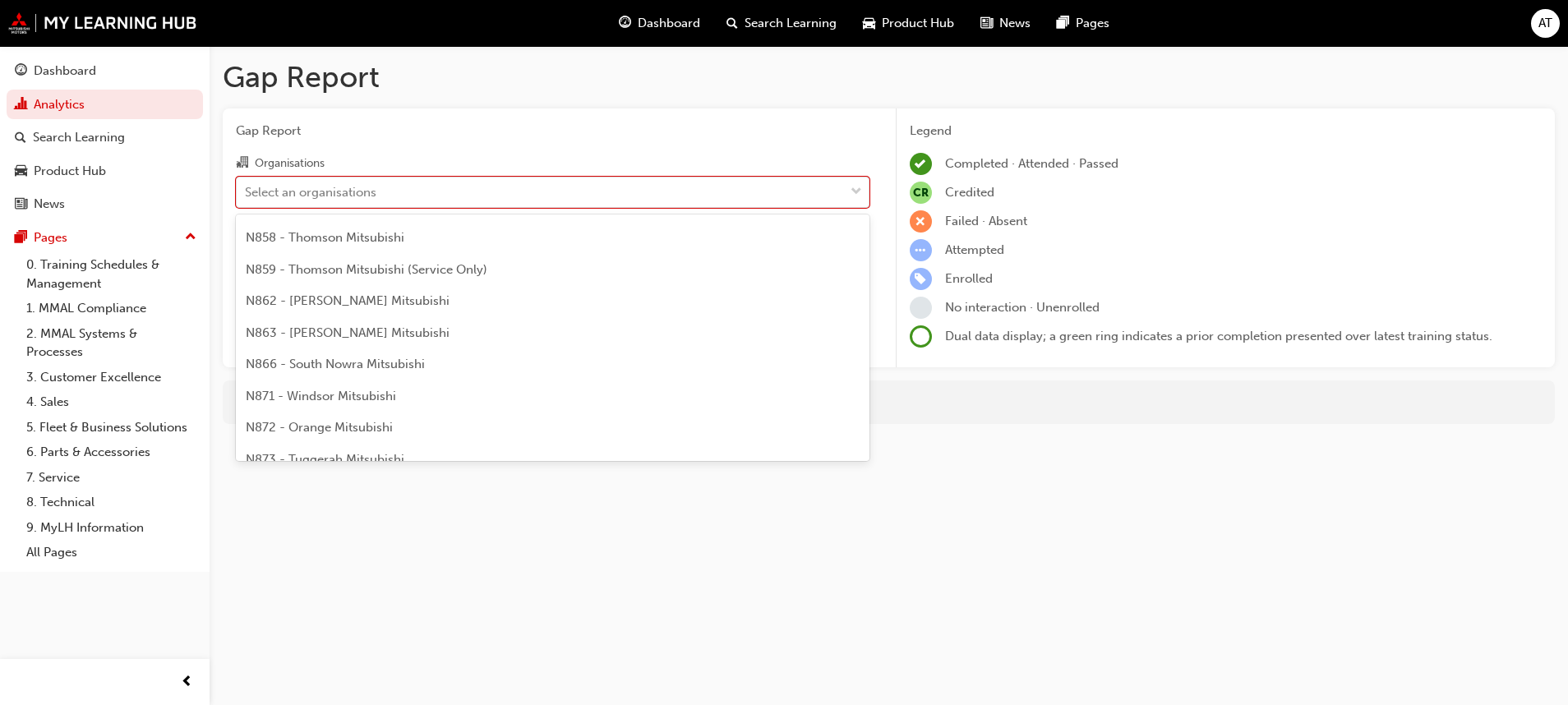
scroll to position [1479, 0]
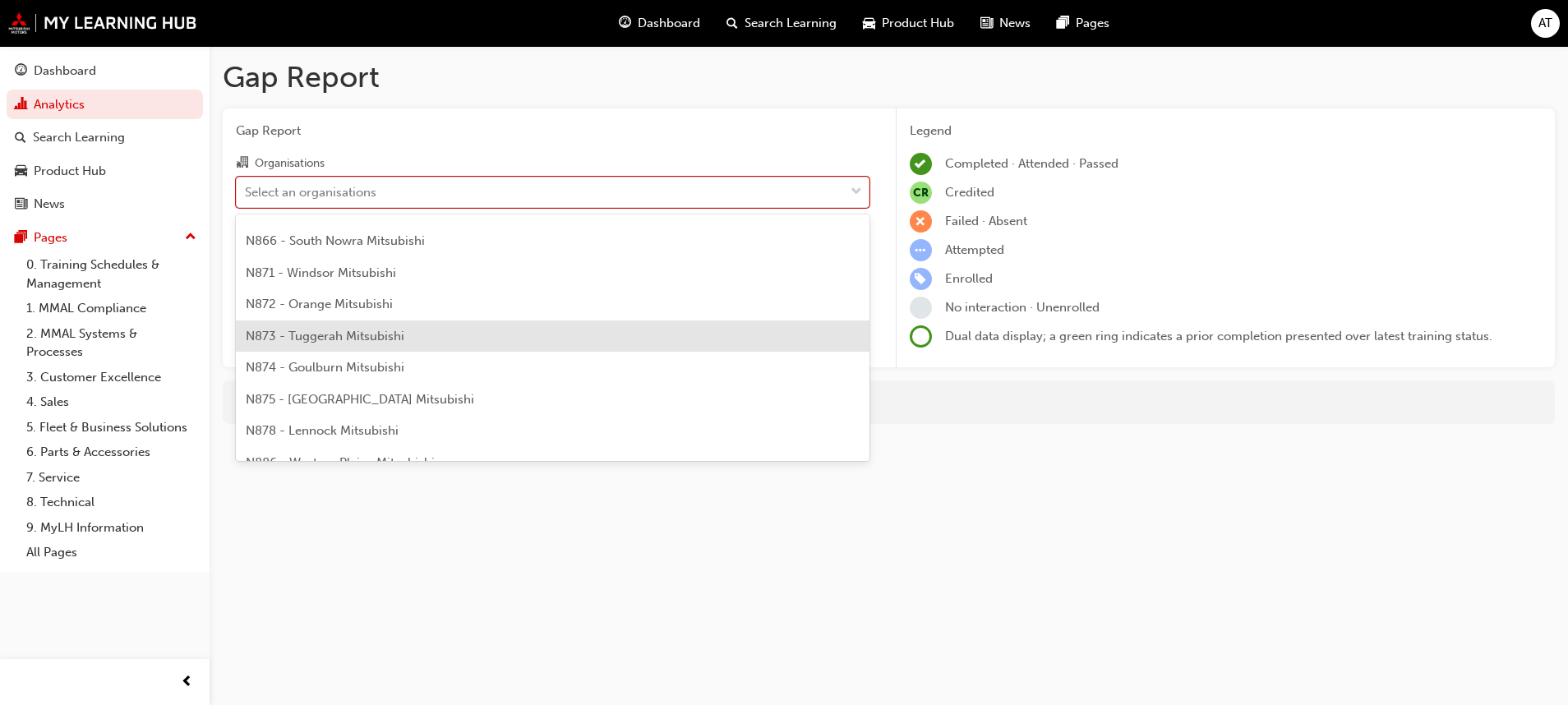
click at [480, 333] on div "N873 - Tuggerah Mitsubishi" at bounding box center [552, 337] width 633 height 32
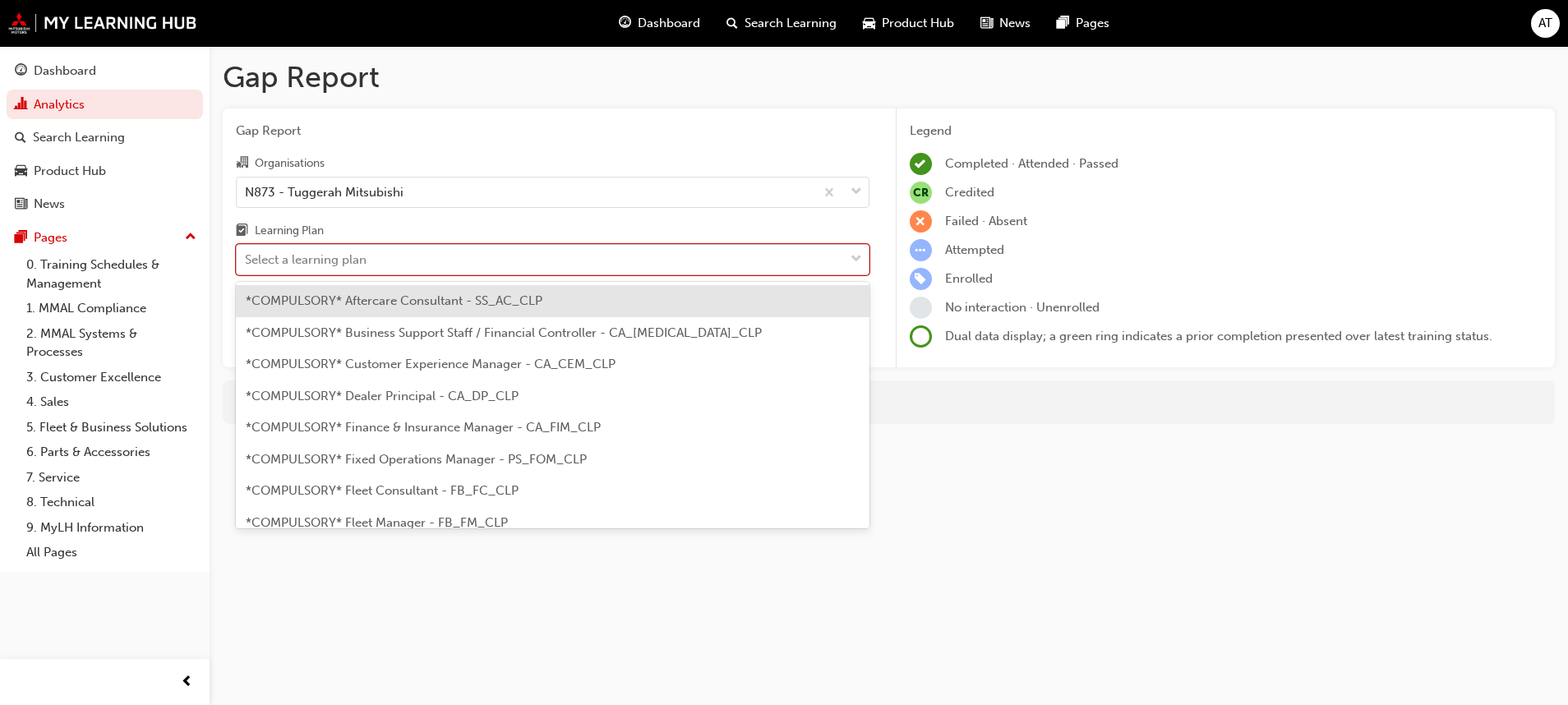
click at [856, 258] on span "down-icon" at bounding box center [856, 259] width 11 height 22
click at [247, 258] on input "Learning Plan option *COMPULSORY* Aftercare Consultant - SS_AC_CLP focused, 1 o…" at bounding box center [246, 259] width 2 height 14
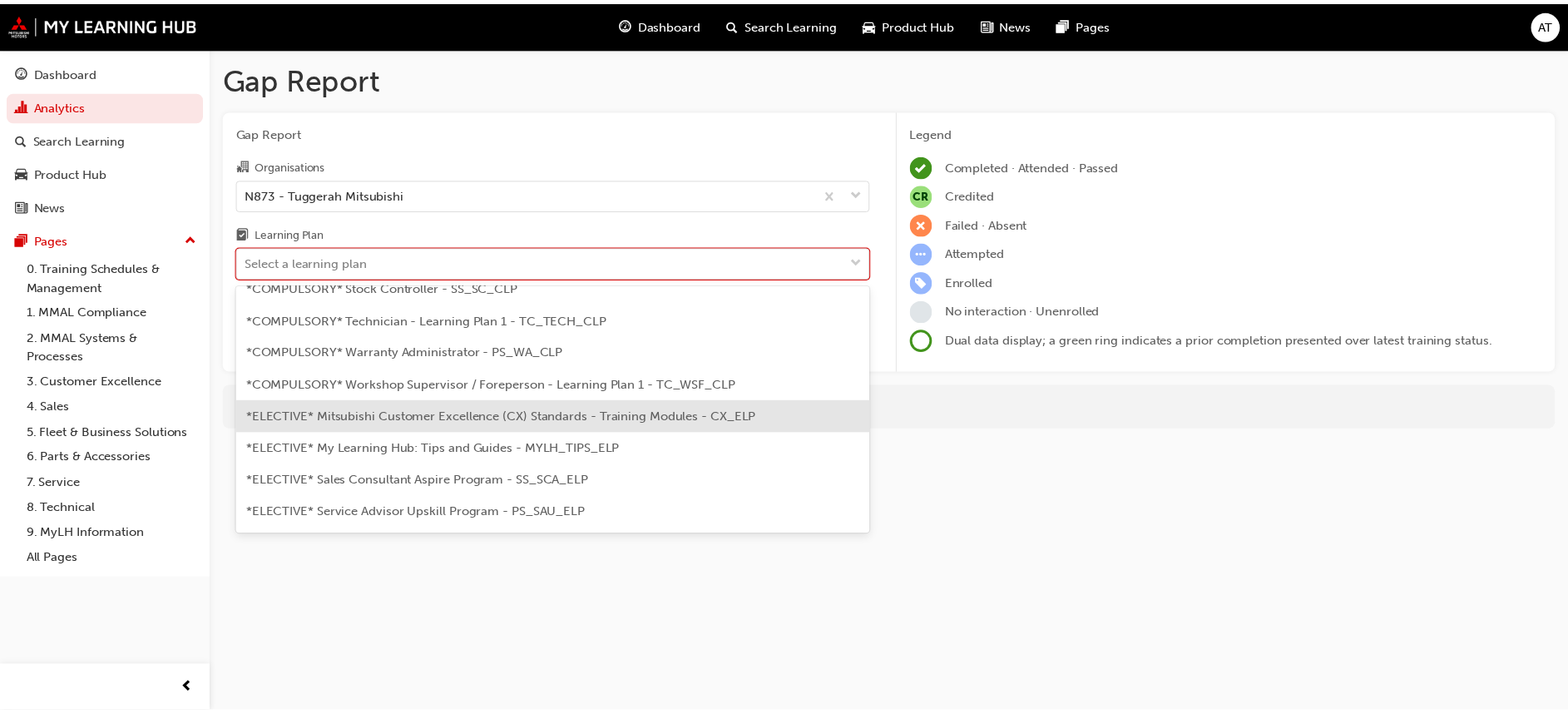
scroll to position [624, 0]
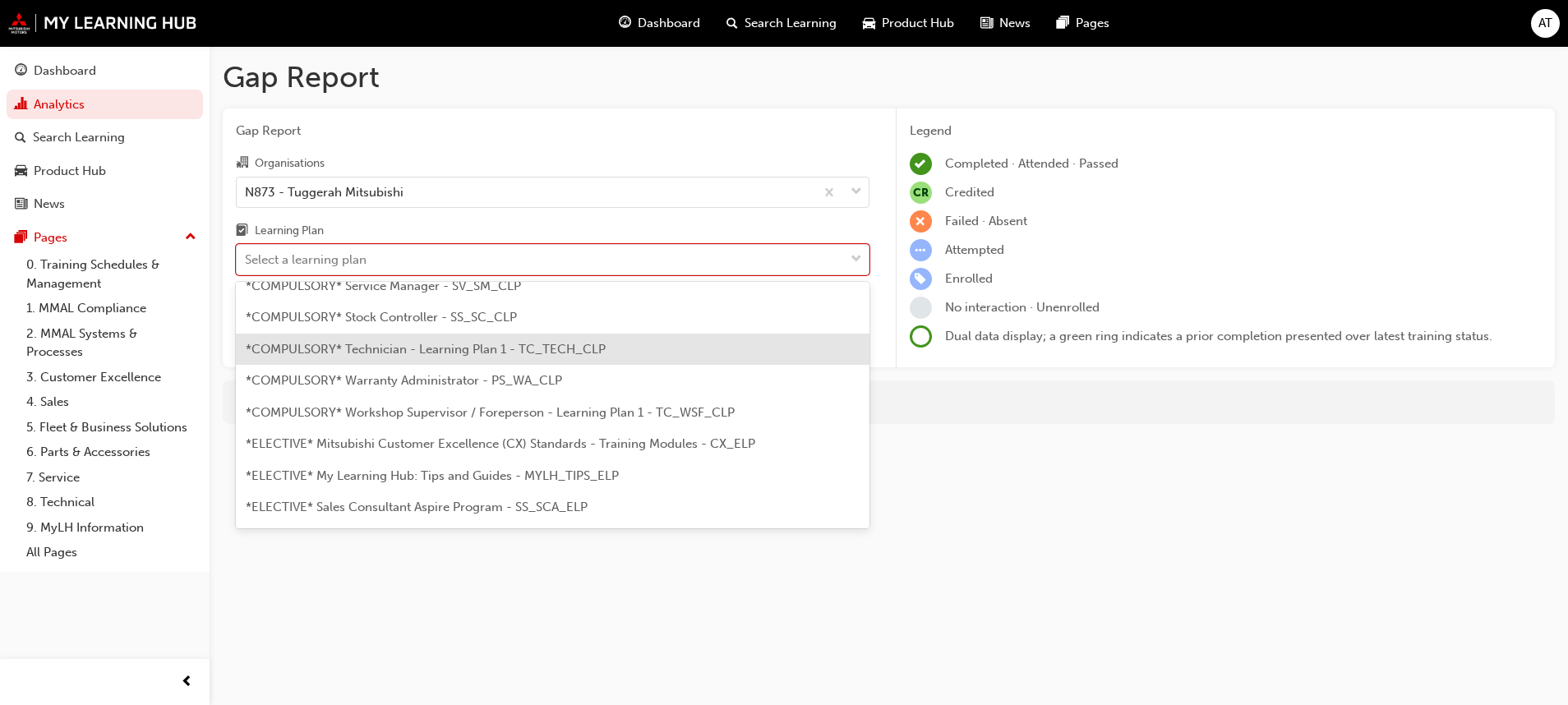
click at [567, 351] on span "*COMPULSORY* Technician - Learning Plan 1 - TC_TECH_CLP" at bounding box center [425, 350] width 360 height 15
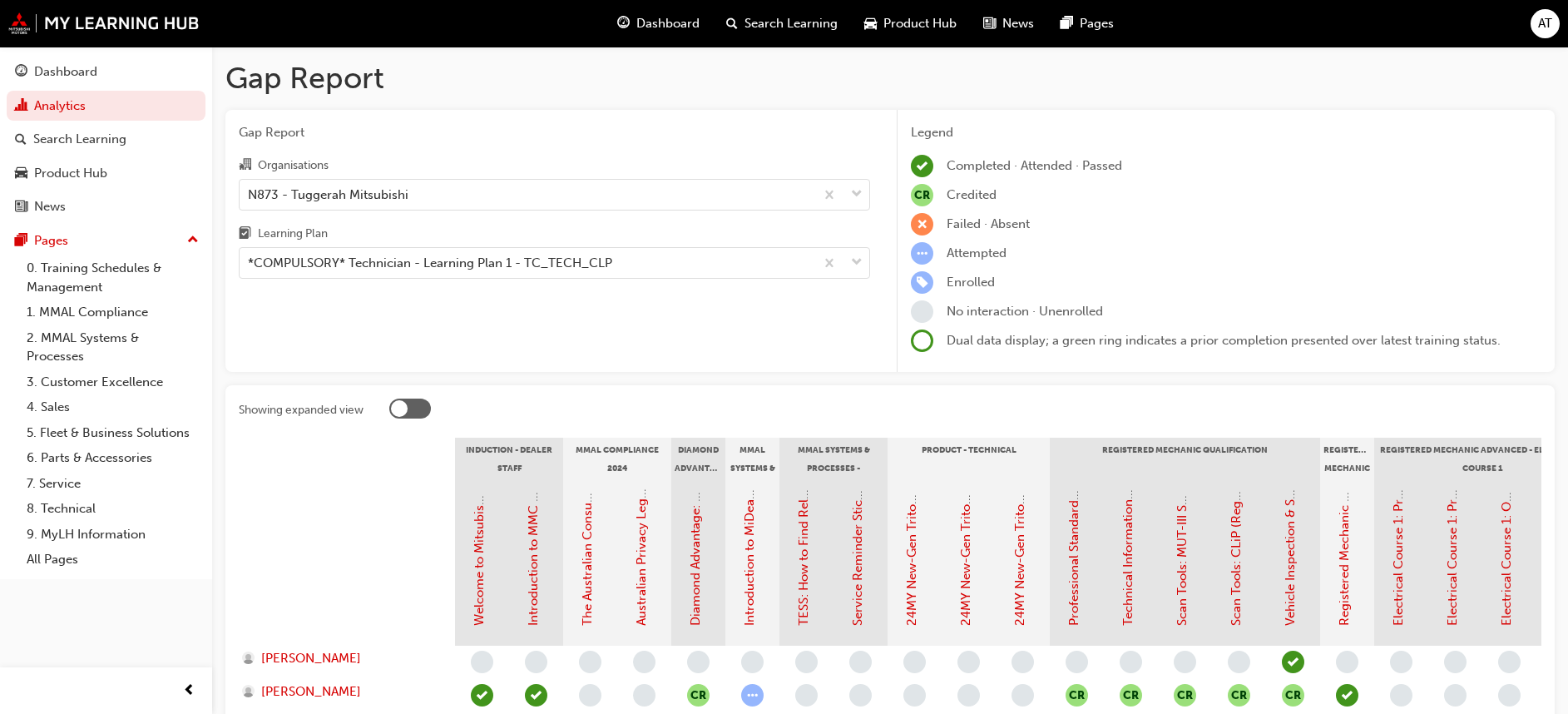
click at [300, 518] on div at bounding box center [347, 562] width 216 height 167
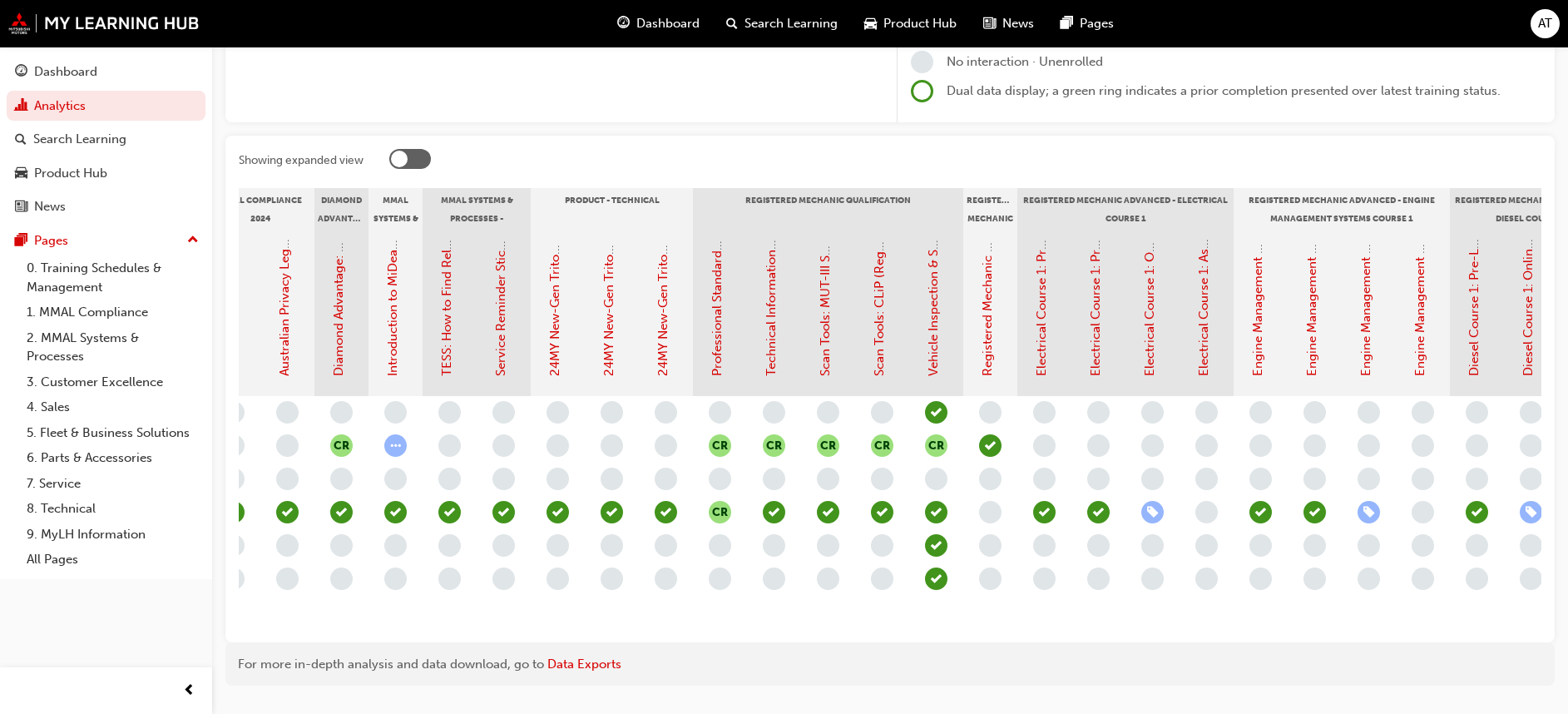
scroll to position [0, 360]
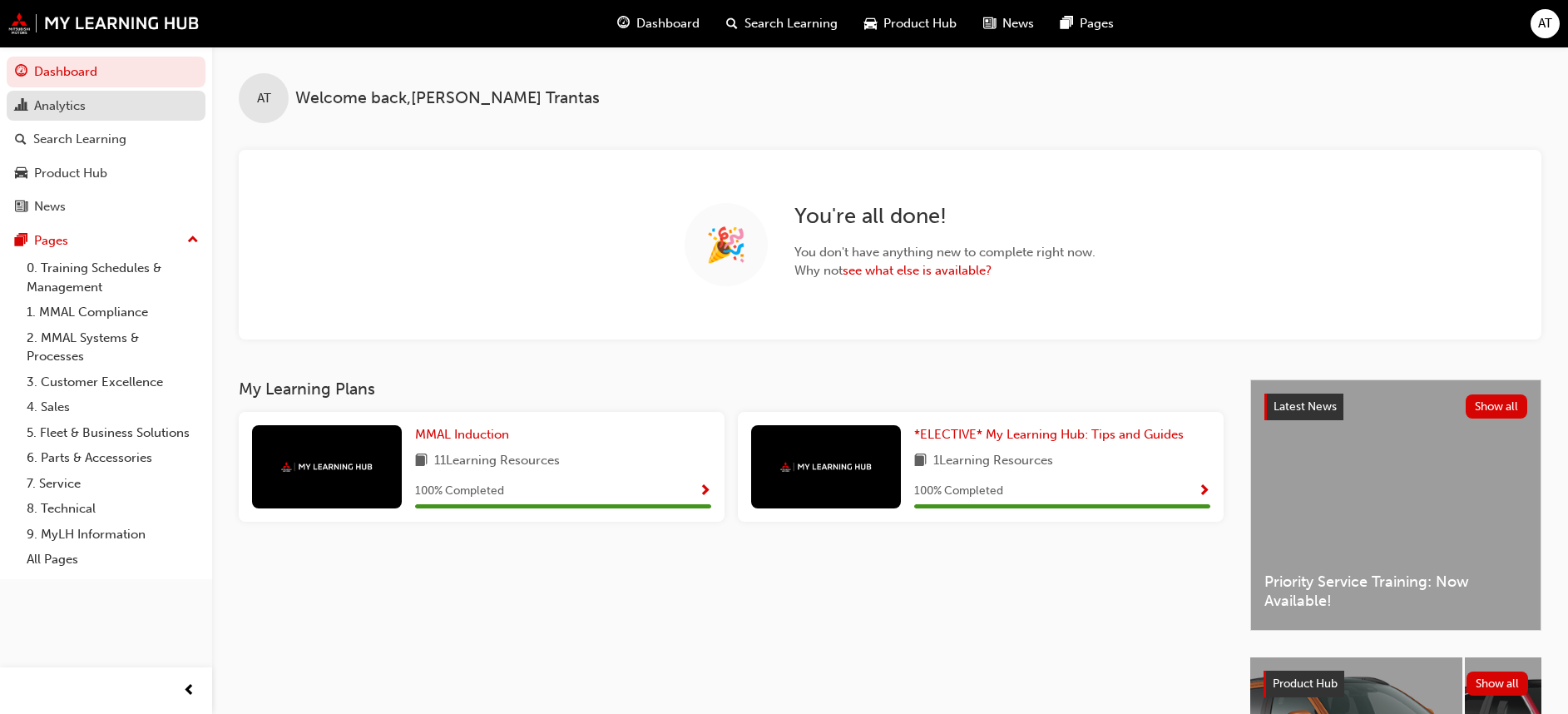
click at [61, 106] on div "Analytics" at bounding box center [60, 106] width 51 height 19
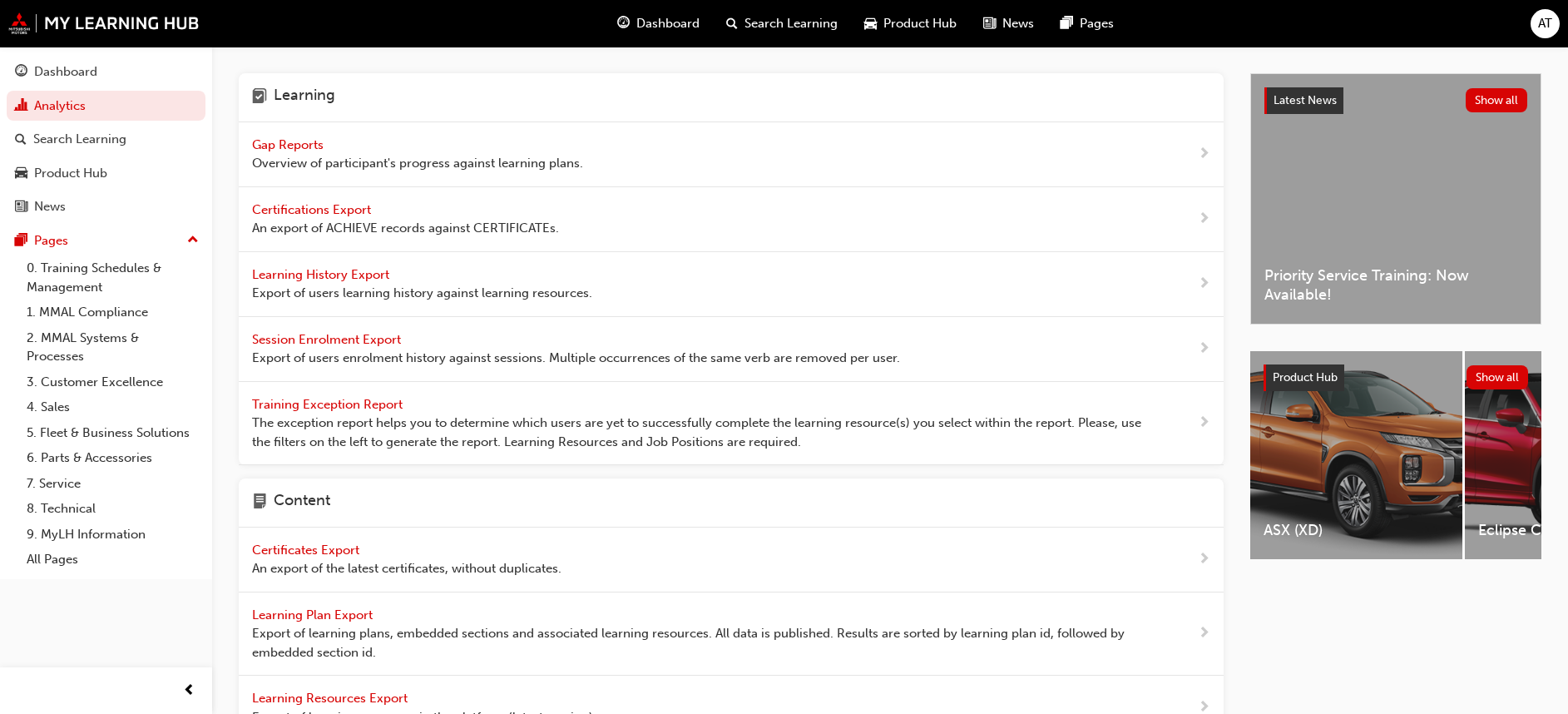
click at [276, 148] on span "Gap Reports" at bounding box center [289, 145] width 75 height 15
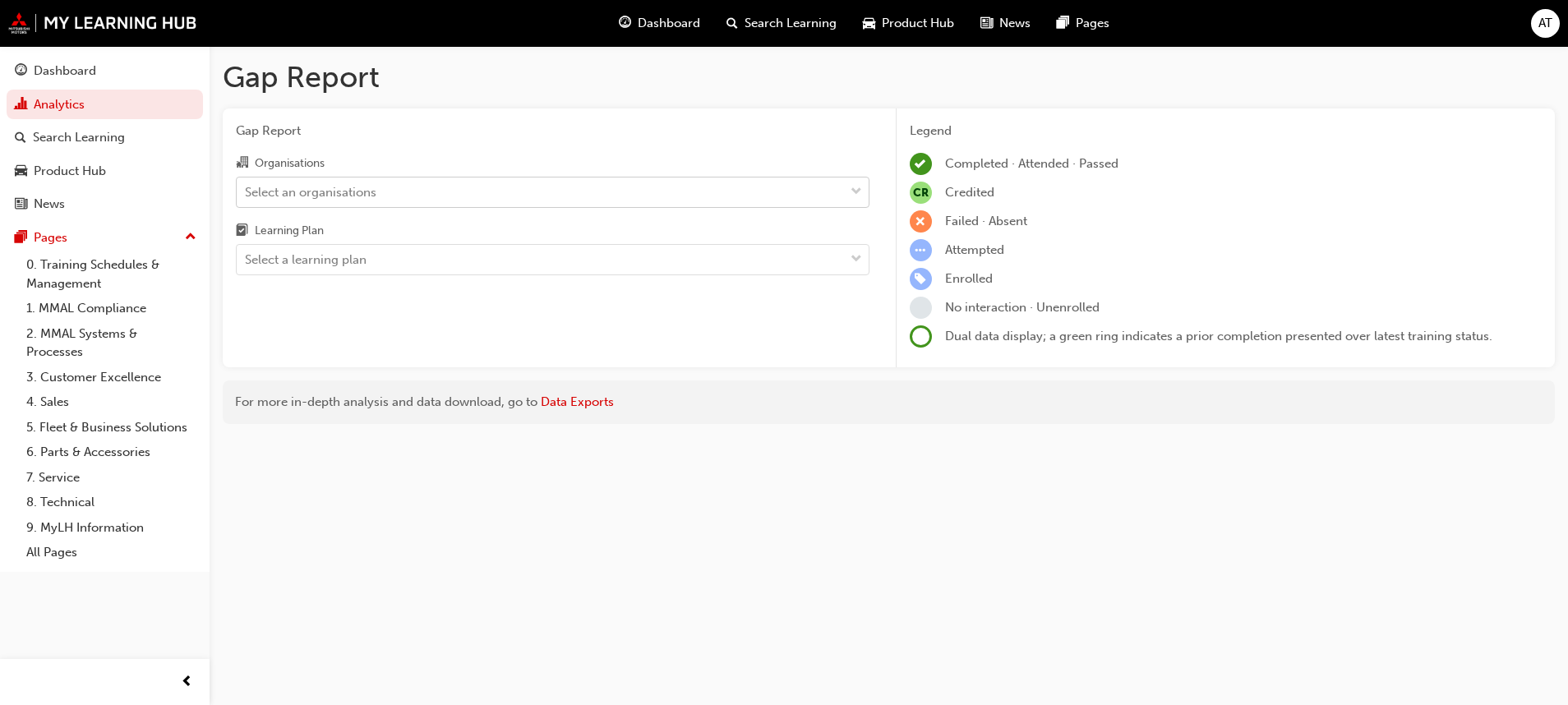
click at [853, 193] on span "down-icon" at bounding box center [856, 192] width 11 height 22
click at [247, 193] on input "Organisations Select an organisations" at bounding box center [246, 191] width 2 height 14
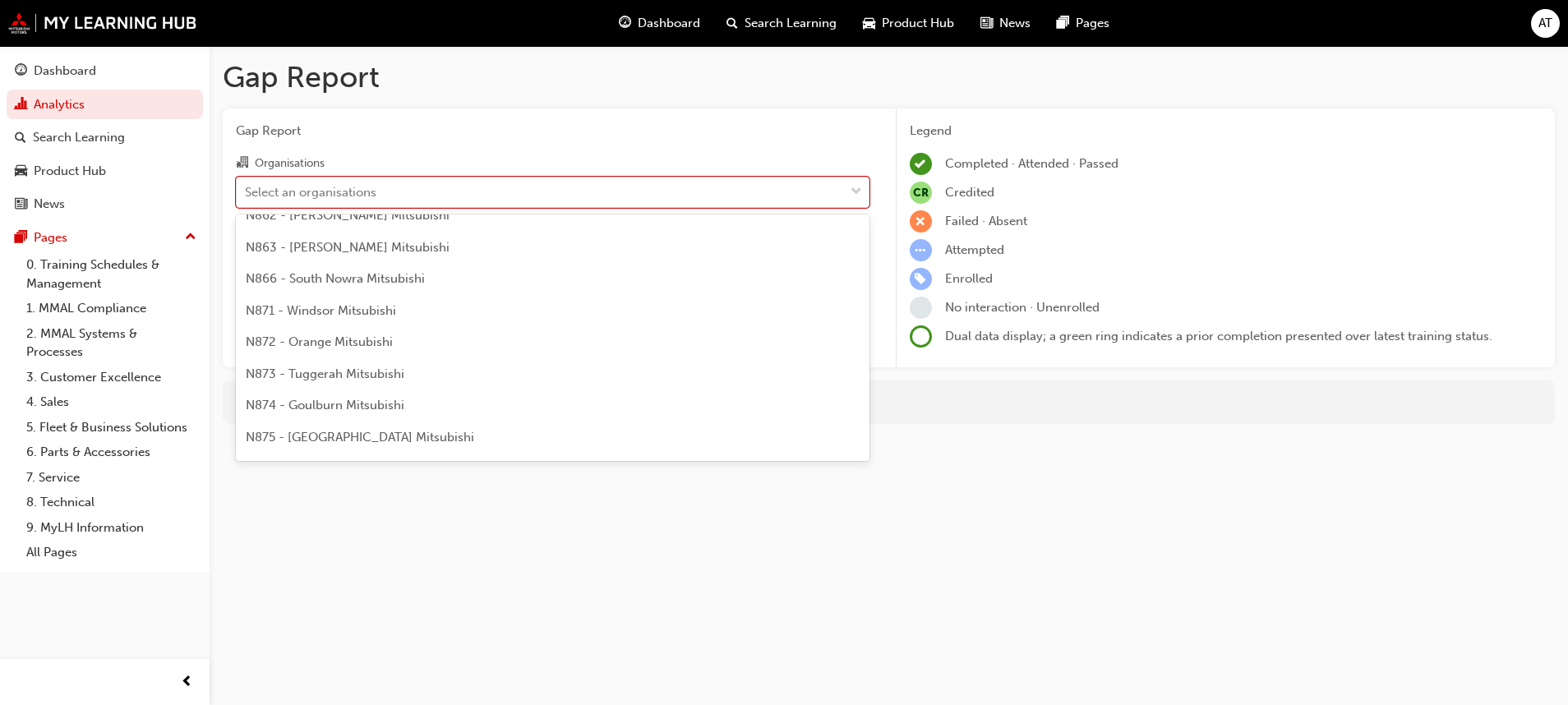
scroll to position [1479, 0]
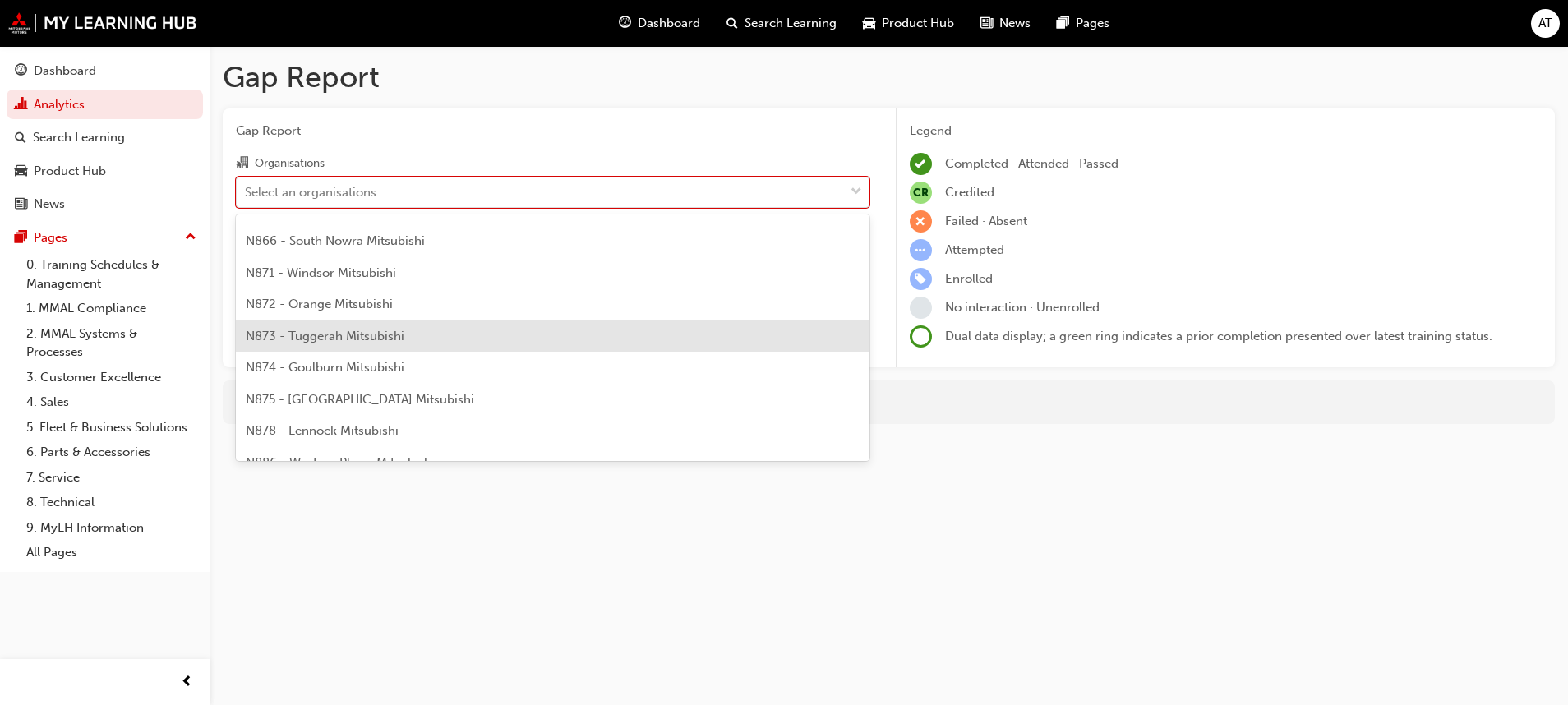
click at [373, 338] on span "N873 - Tuggerah Mitsubishi" at bounding box center [325, 336] width 159 height 15
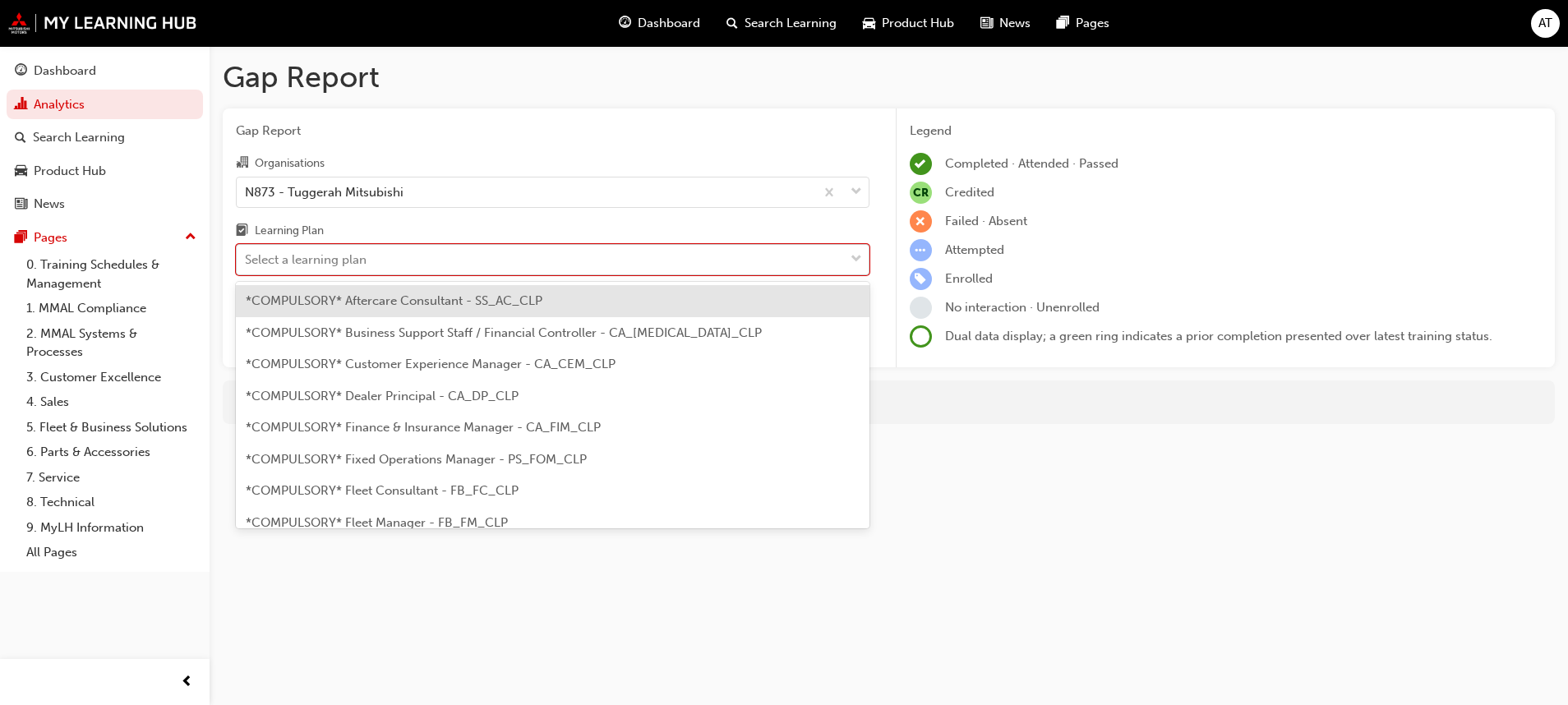
click at [856, 259] on span "down-icon" at bounding box center [856, 259] width 11 height 22
click at [247, 259] on input "Learning Plan option *COMPULSORY* Aftercare Consultant - SS_AC_CLP focused, 1 o…" at bounding box center [246, 259] width 2 height 14
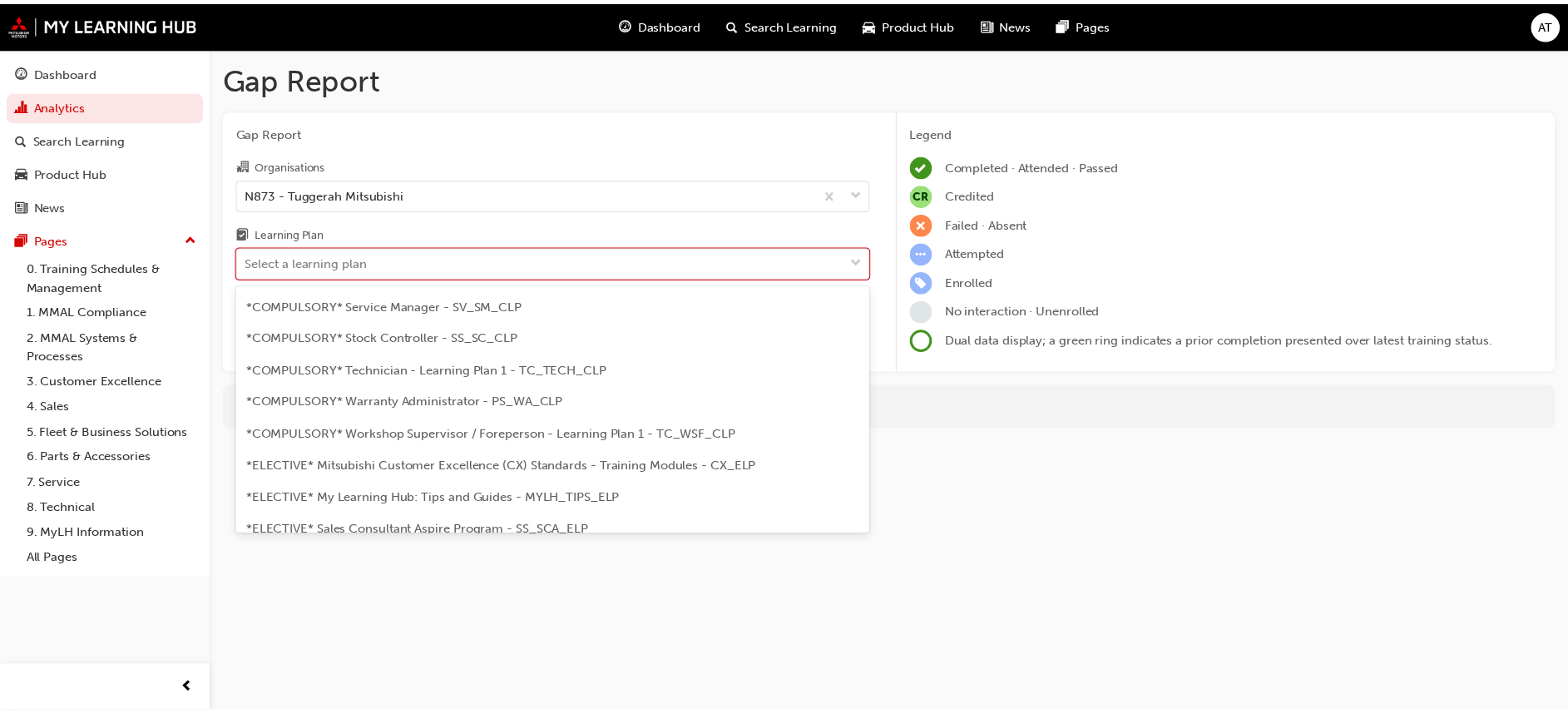
scroll to position [624, 0]
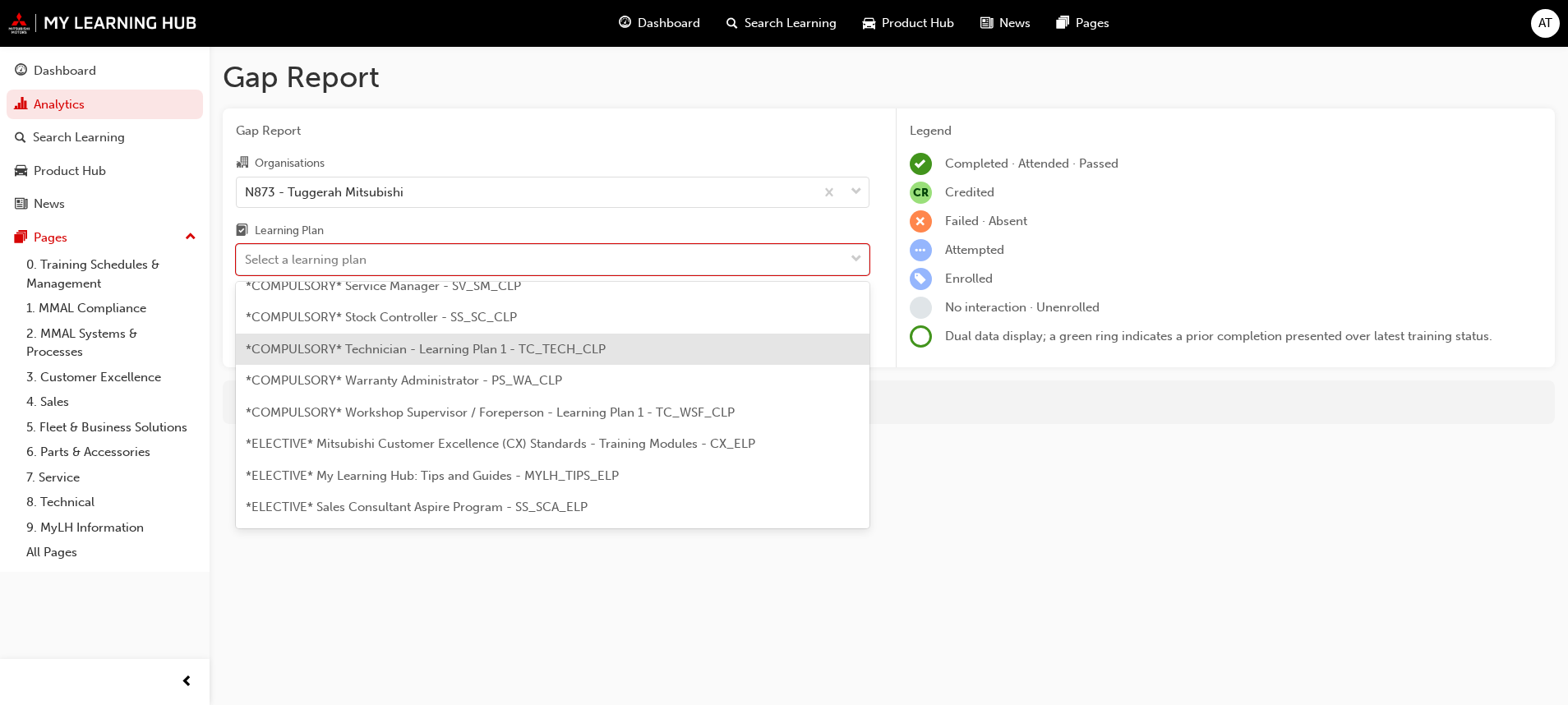
click at [569, 348] on span "*COMPULSORY* Technician - Learning Plan 1 - TC_TECH_CLP" at bounding box center [425, 350] width 360 height 15
